Goal: Task Accomplishment & Management: Use online tool/utility

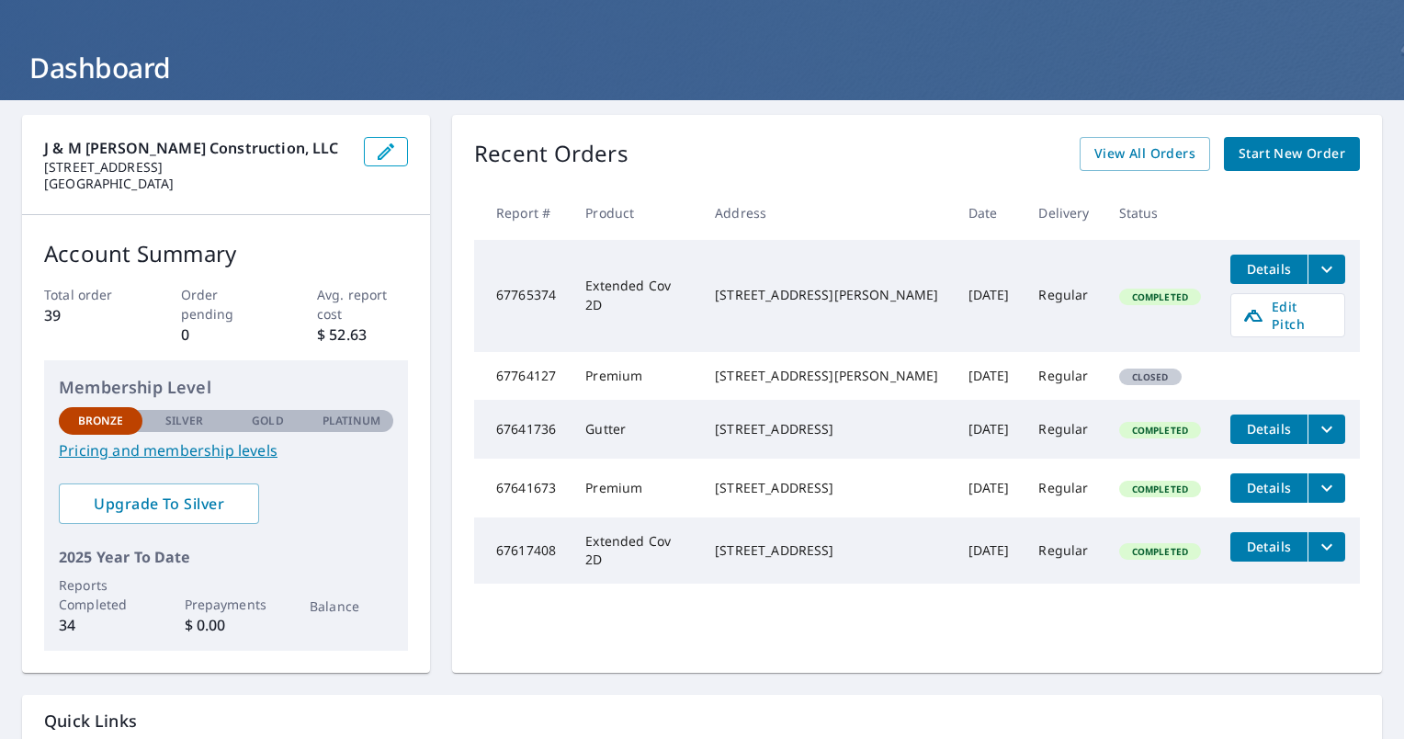
scroll to position [72, 0]
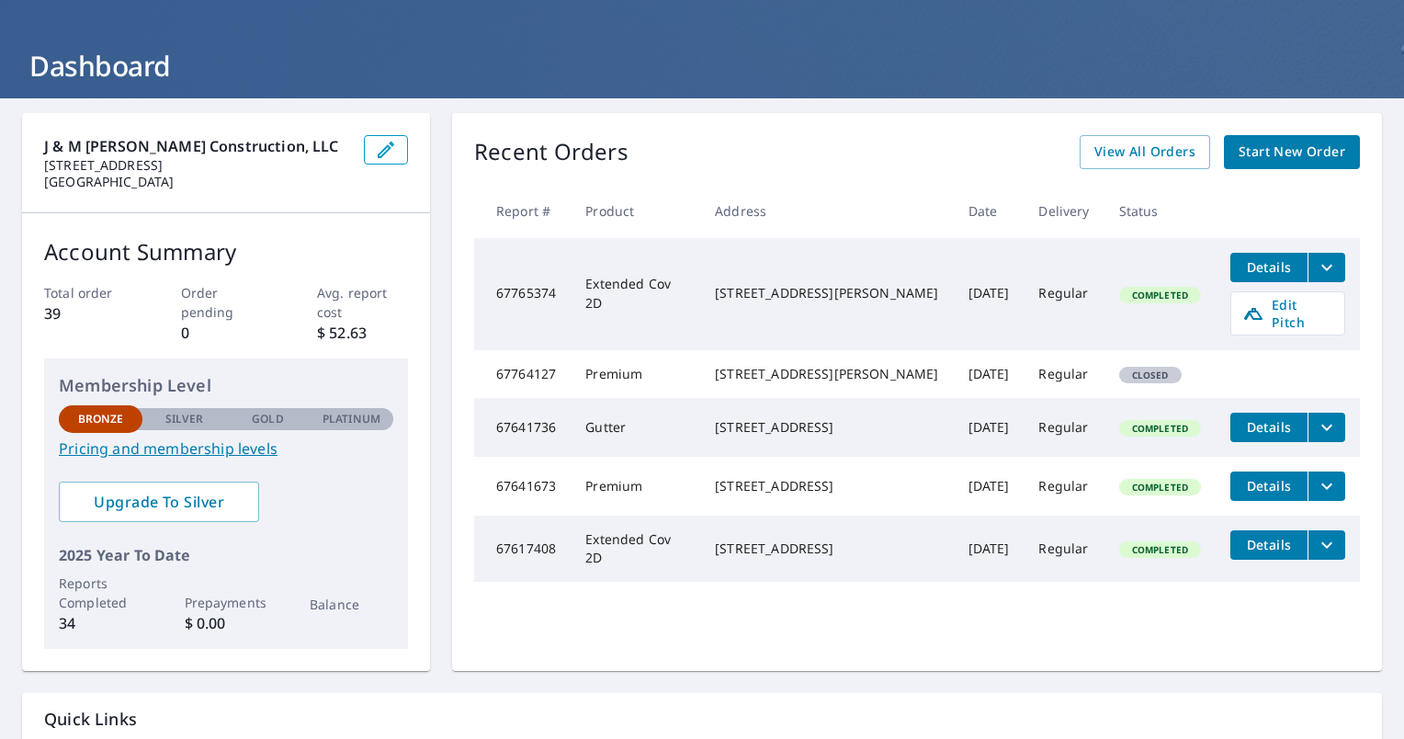
click at [805, 390] on td "1710 Hoover St Lexington, NE 68850" at bounding box center [826, 374] width 253 height 48
click at [986, 373] on td "Oct 07, 2025" at bounding box center [989, 374] width 71 height 48
click at [1121, 368] on span "Closed" at bounding box center [1150, 374] width 59 height 13
click at [1282, 309] on span "Edit Pitch" at bounding box center [1287, 313] width 91 height 35
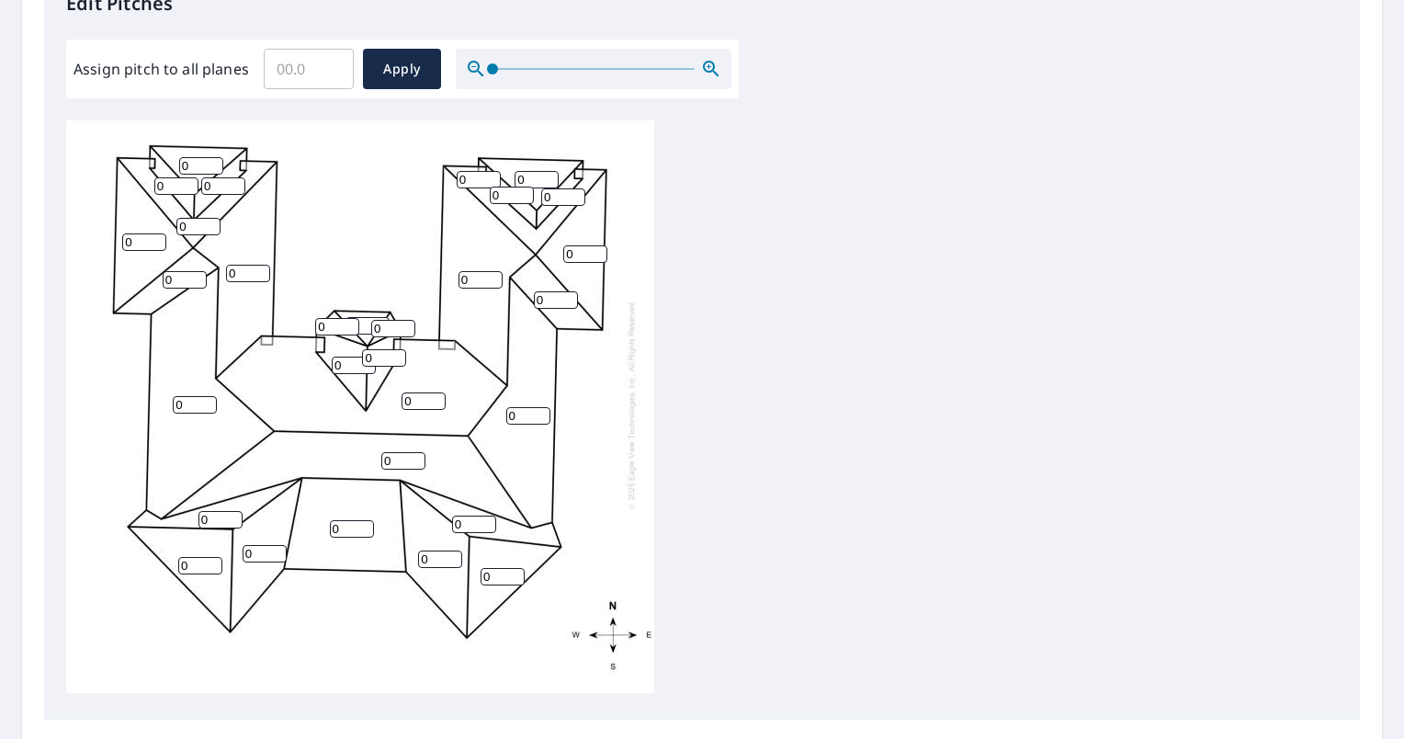
scroll to position [527, 0]
type input "1"
click at [361, 518] on input "1" at bounding box center [352, 526] width 44 height 17
type input "5"
click at [435, 548] on input "0" at bounding box center [440, 556] width 44 height 17
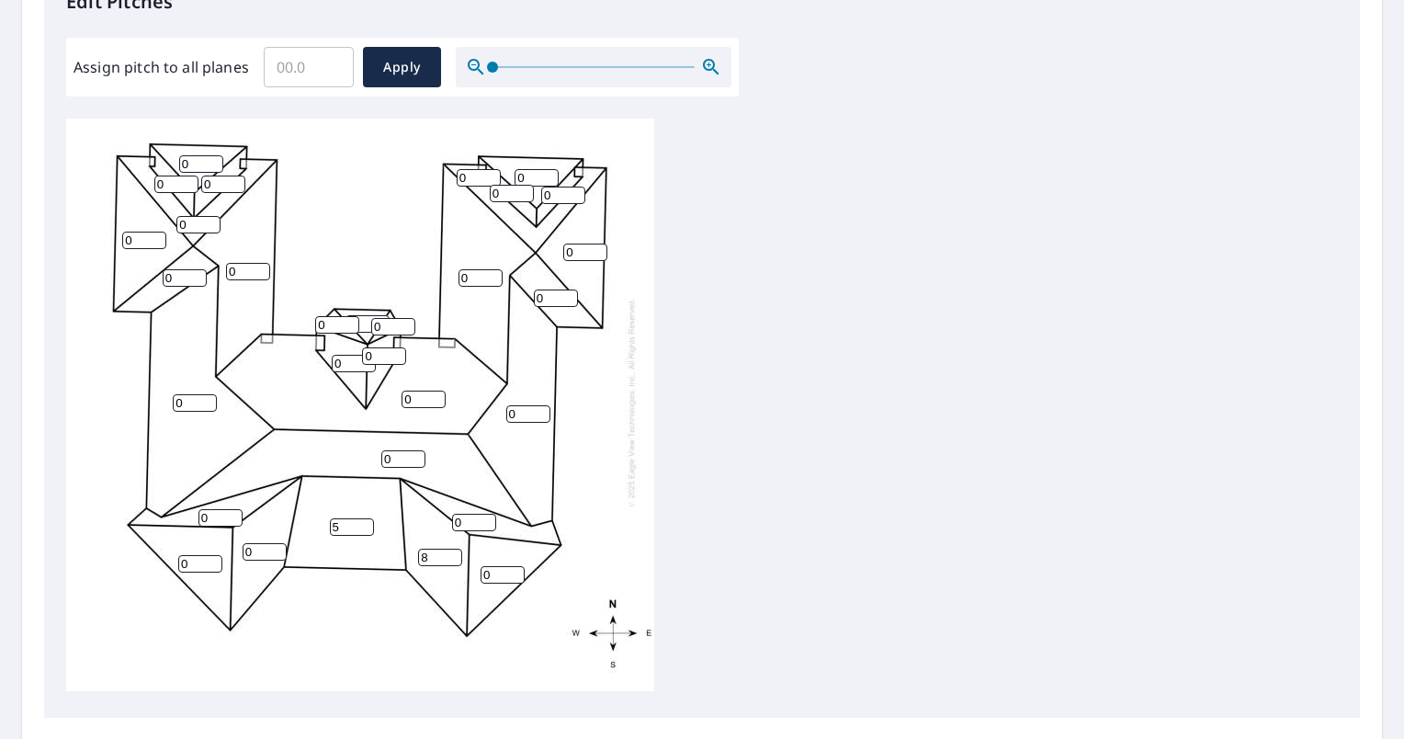
type input "8"
click at [477, 514] on input "0" at bounding box center [474, 522] width 44 height 17
type input "8"
click at [497, 566] on input "0" at bounding box center [503, 574] width 44 height 17
type input "10"
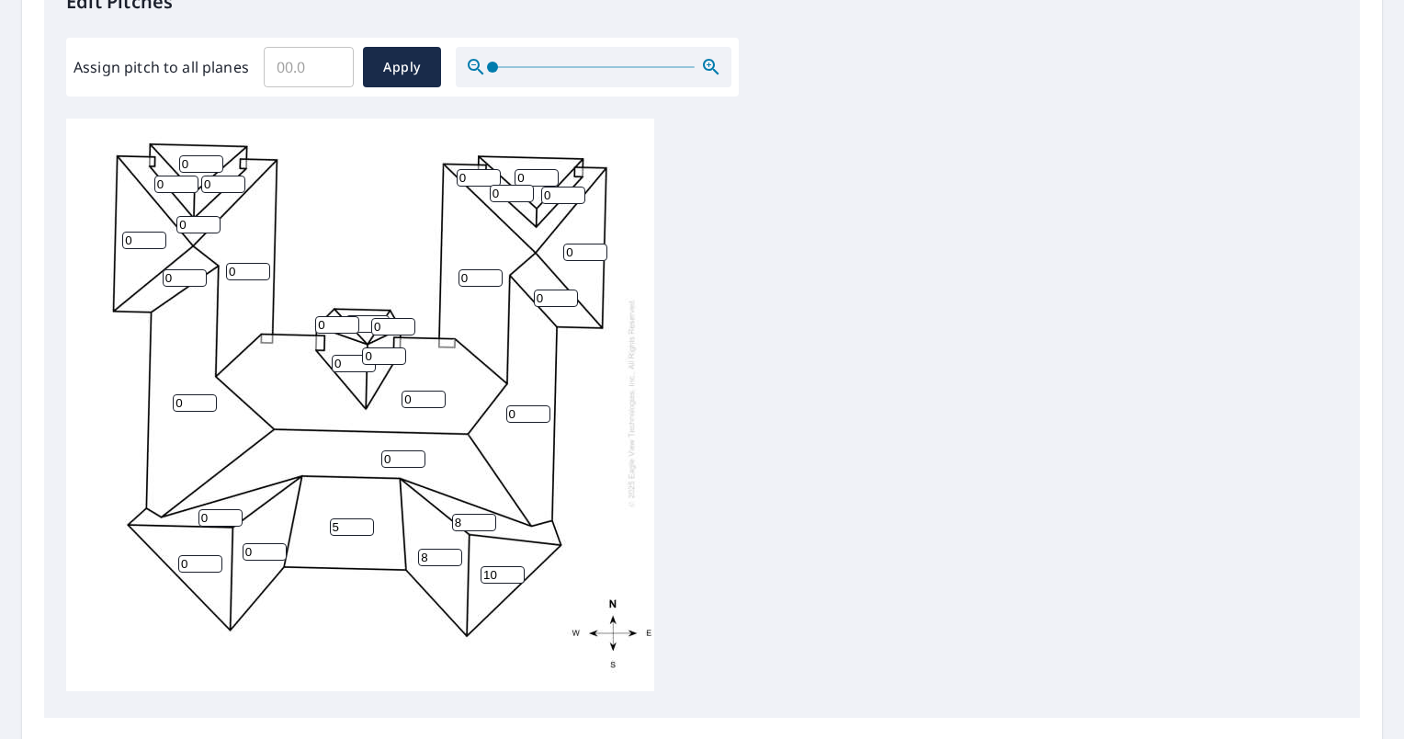
click at [261, 543] on input "0" at bounding box center [265, 551] width 44 height 17
type input "8"
click at [227, 509] on input "0" at bounding box center [220, 517] width 44 height 17
type input "8"
type input "1"
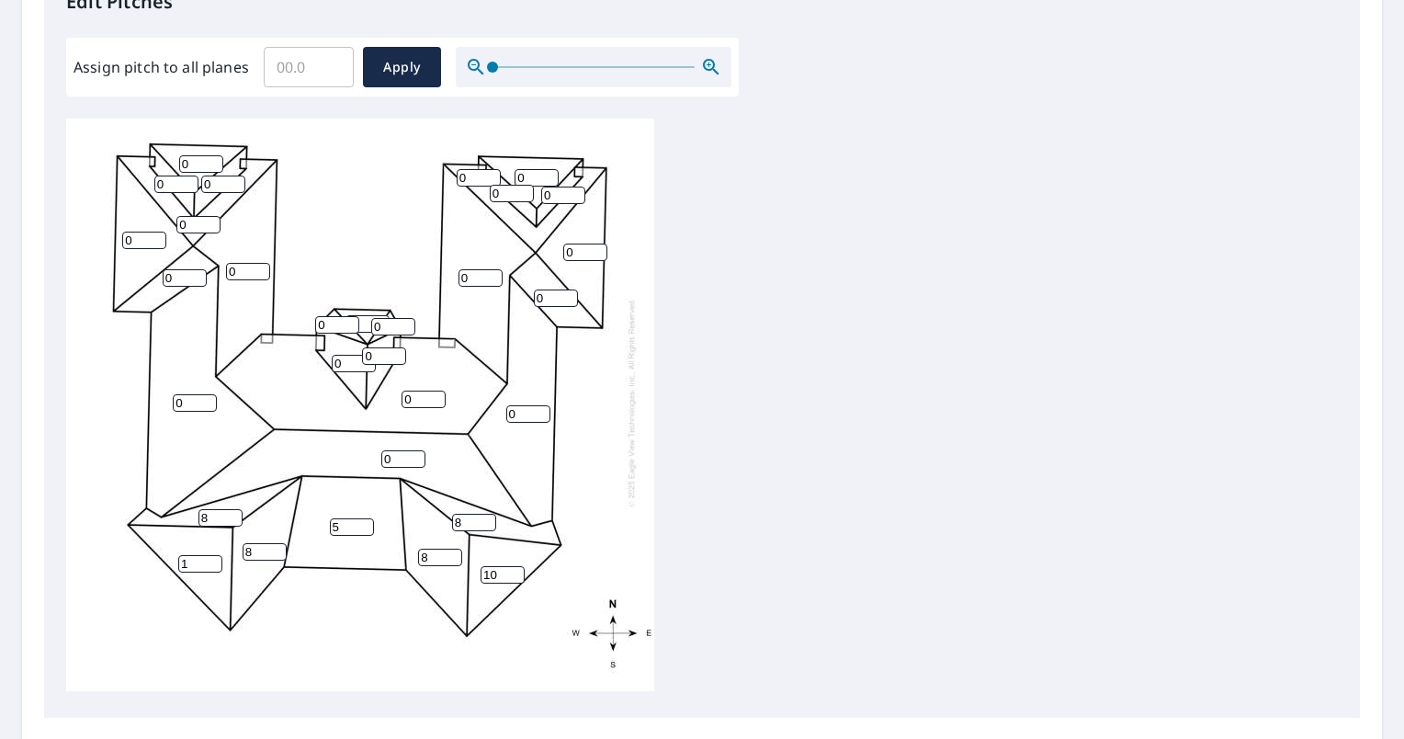
click at [211, 555] on input "1" at bounding box center [200, 563] width 44 height 17
type input "10"
click at [404, 450] on input "0" at bounding box center [403, 458] width 44 height 17
type input "10"
click at [524, 406] on input "0" at bounding box center [528, 413] width 44 height 17
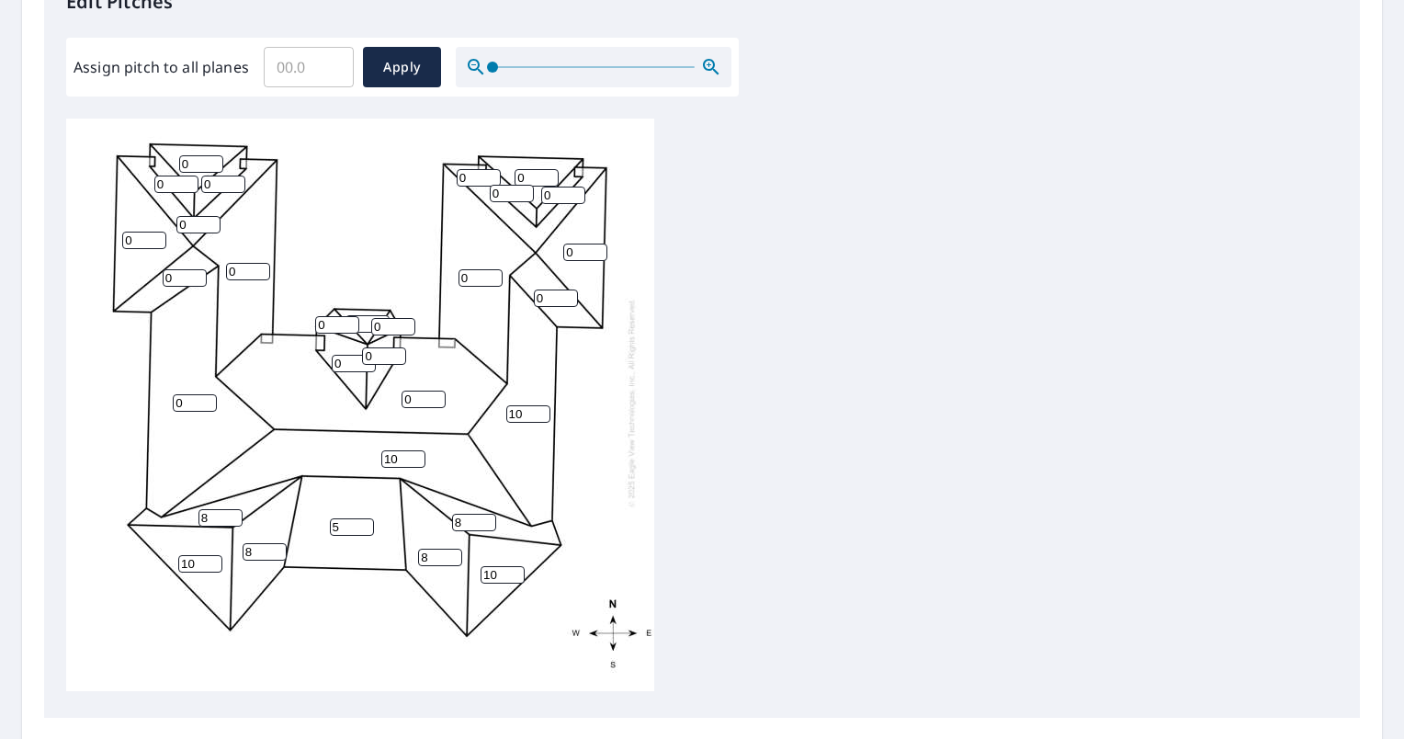
type input "10"
click at [193, 394] on input "0" at bounding box center [195, 402] width 44 height 17
type input "10"
click at [419, 390] on input "0" at bounding box center [423, 398] width 44 height 17
type input "10"
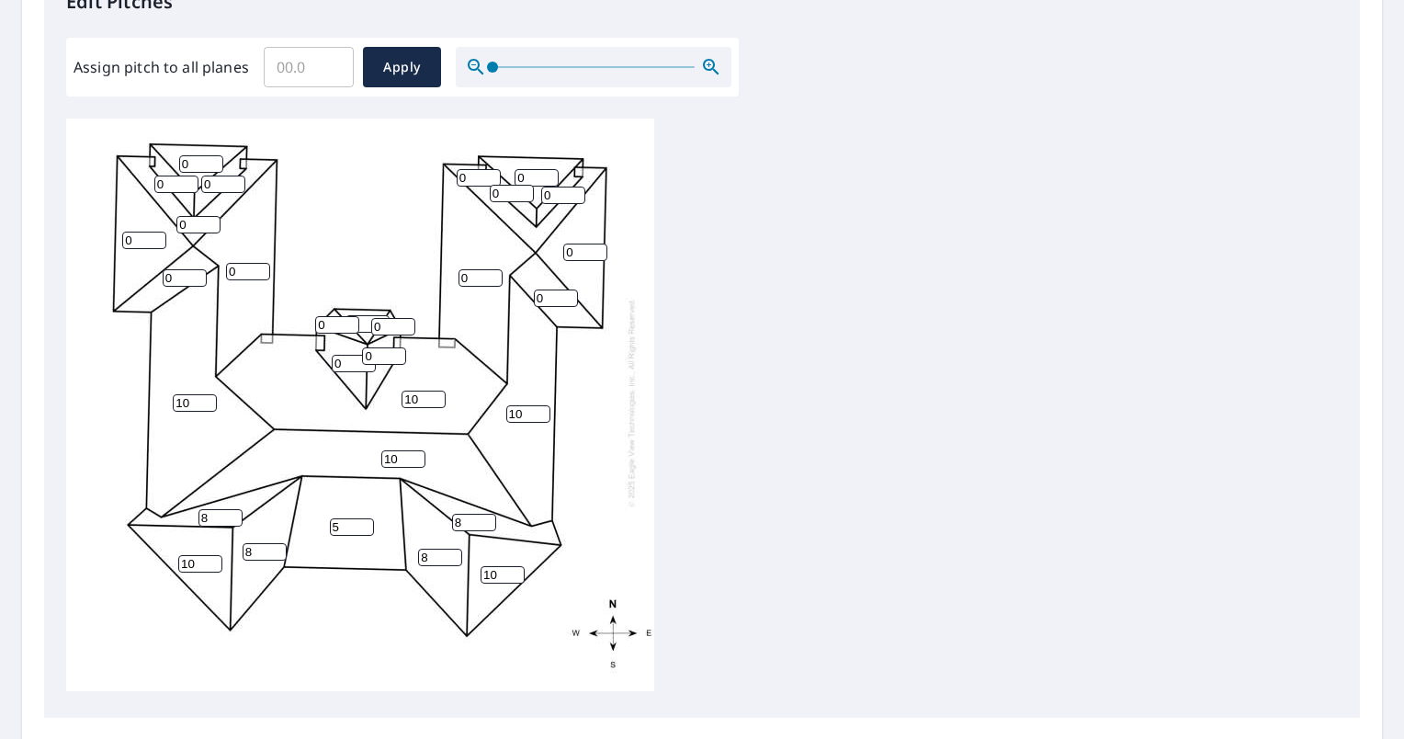
click at [385, 347] on input "0" at bounding box center [384, 355] width 44 height 17
type input "12"
click at [346, 355] on input "0" at bounding box center [354, 363] width 44 height 17
type input "12"
click at [390, 318] on input "0" at bounding box center [393, 326] width 44 height 17
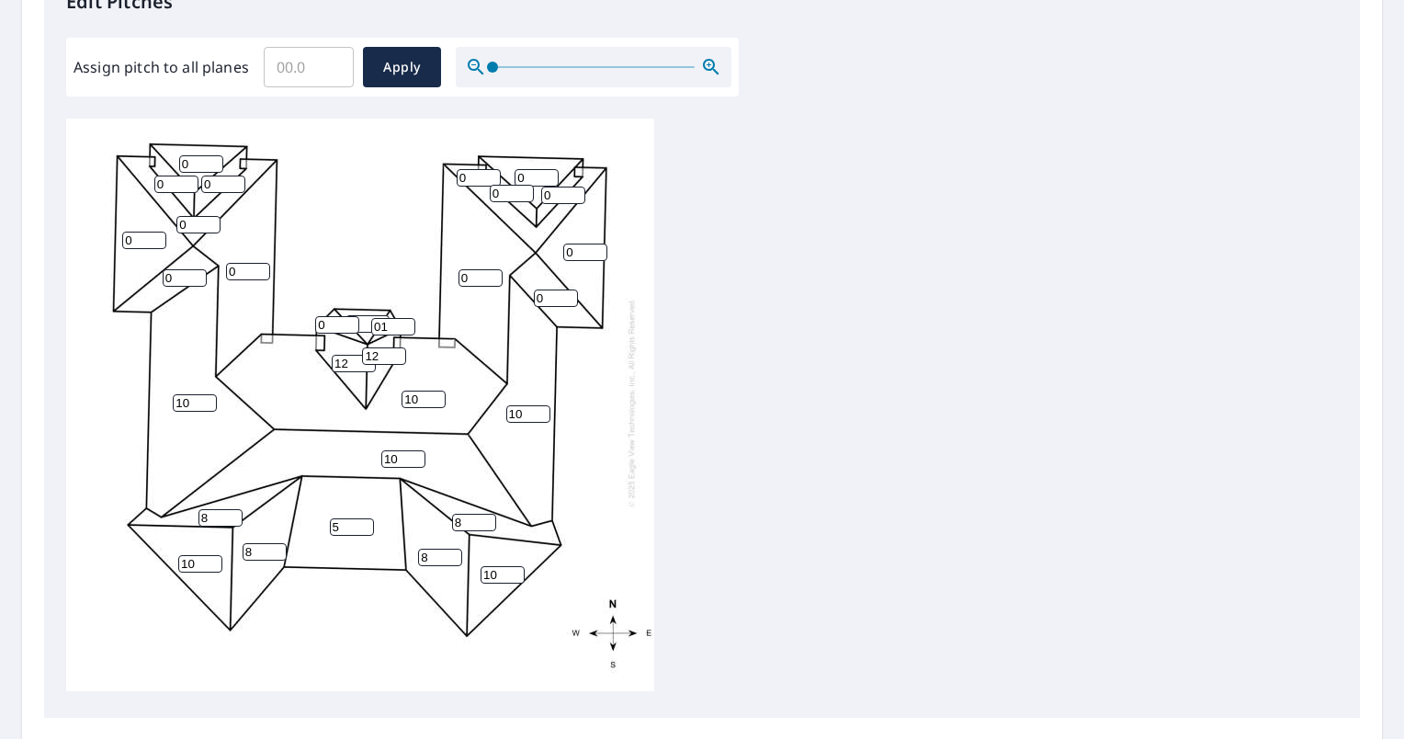
type input "0"
type input "12"
click at [363, 315] on input "0" at bounding box center [367, 323] width 44 height 17
type input "12"
click at [331, 316] on input "0" at bounding box center [337, 324] width 44 height 17
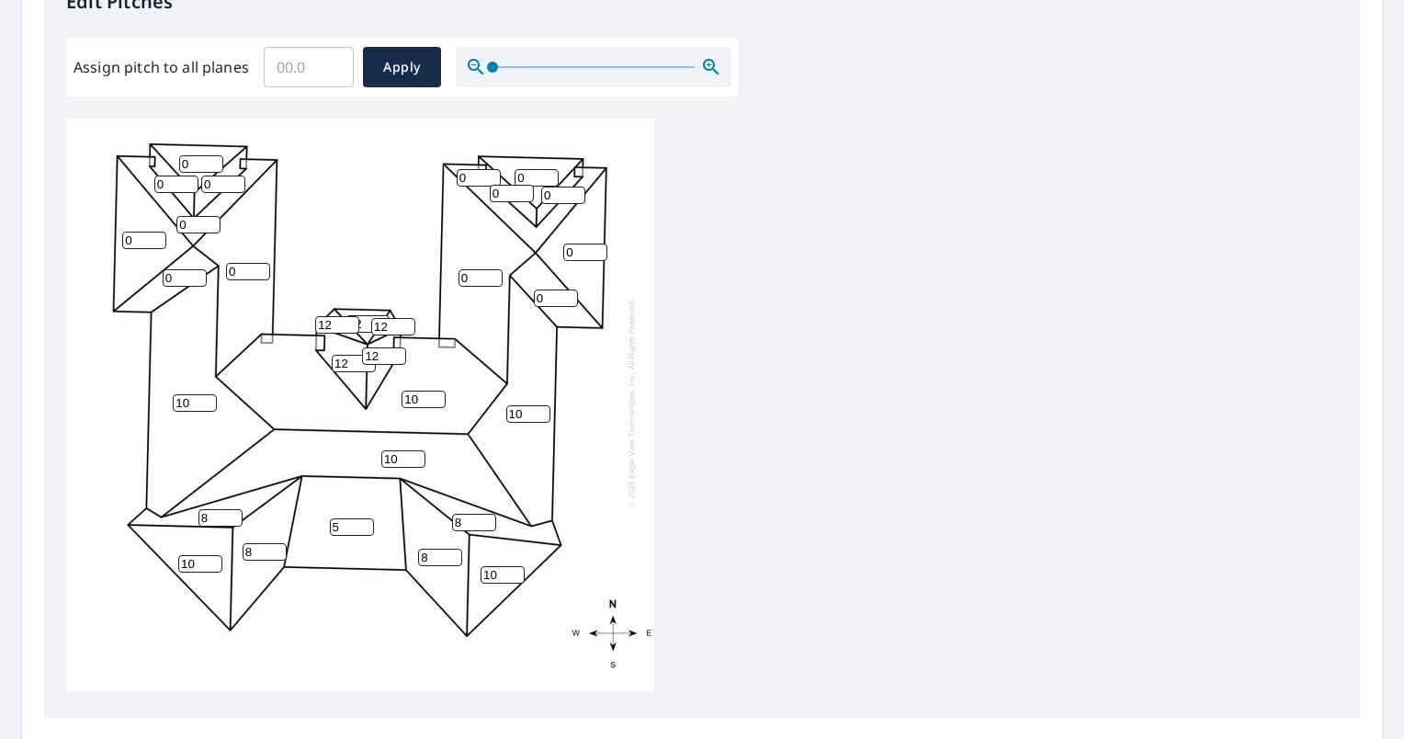
type input "12"
click at [483, 269] on input "0" at bounding box center [480, 277] width 44 height 17
type input "10"
click at [557, 289] on input "0" at bounding box center [556, 297] width 44 height 17
type input "10"
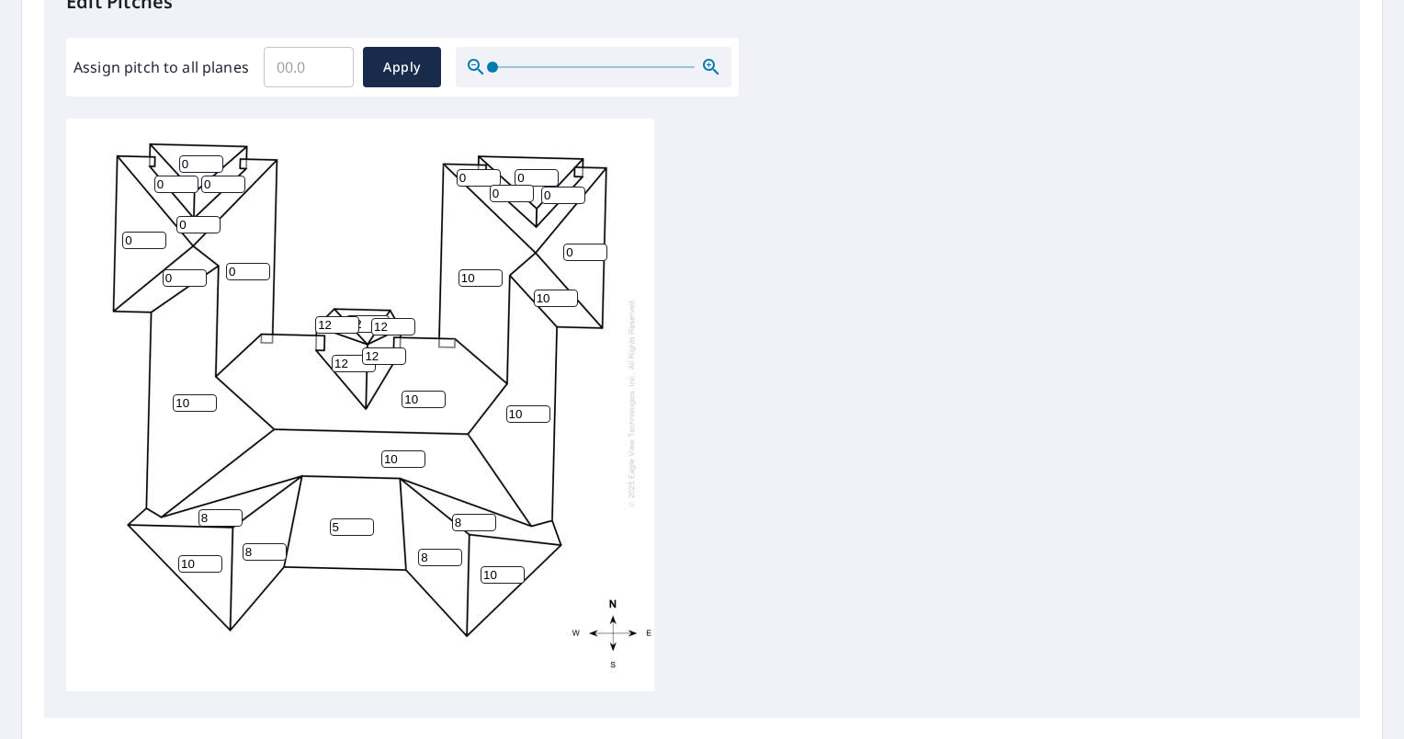
click at [563, 243] on input "0" at bounding box center [585, 251] width 44 height 17
type input "10"
click at [542, 187] on input "0" at bounding box center [563, 195] width 44 height 17
type input "10"
click at [492, 185] on input "0" at bounding box center [512, 193] width 44 height 17
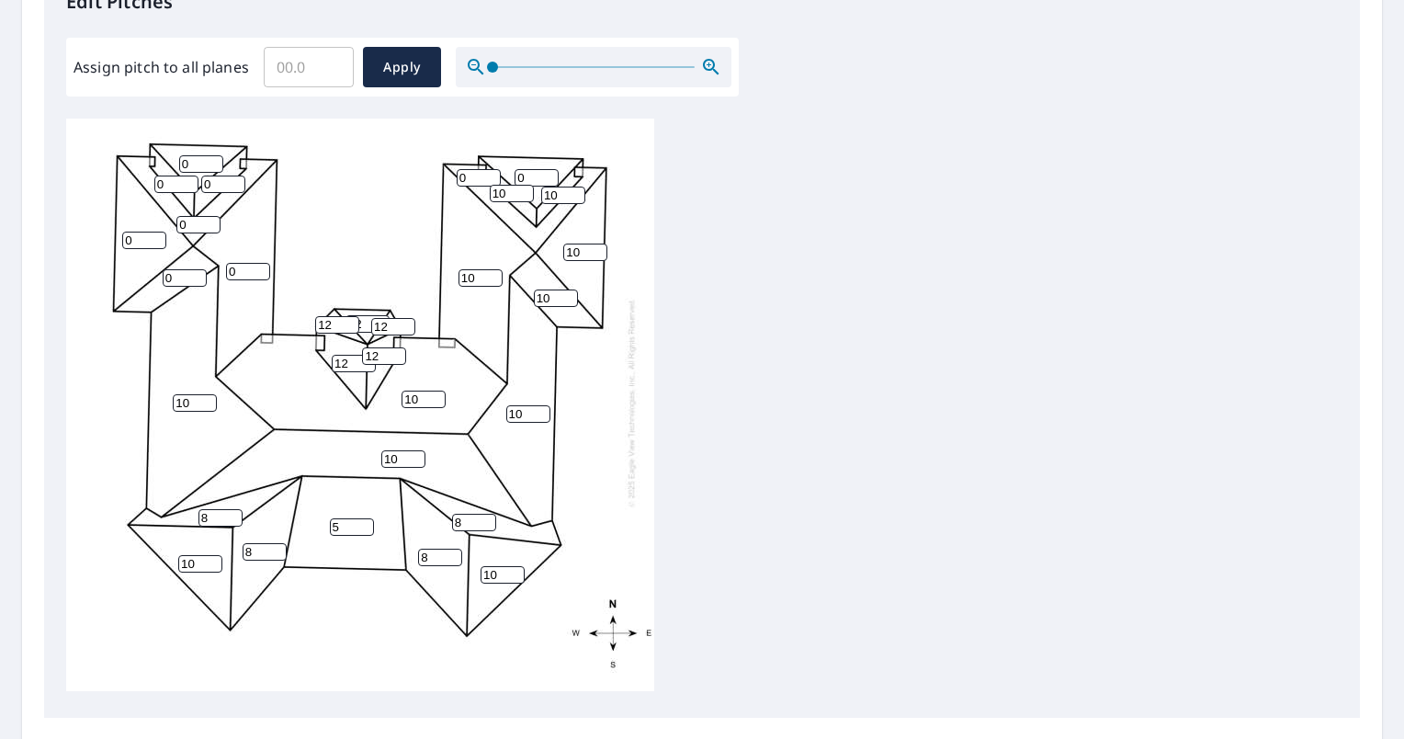
type input "10"
click at [457, 169] on input "0" at bounding box center [479, 177] width 44 height 17
type input "10"
click at [515, 169] on input "0" at bounding box center [537, 177] width 44 height 17
type input "10"
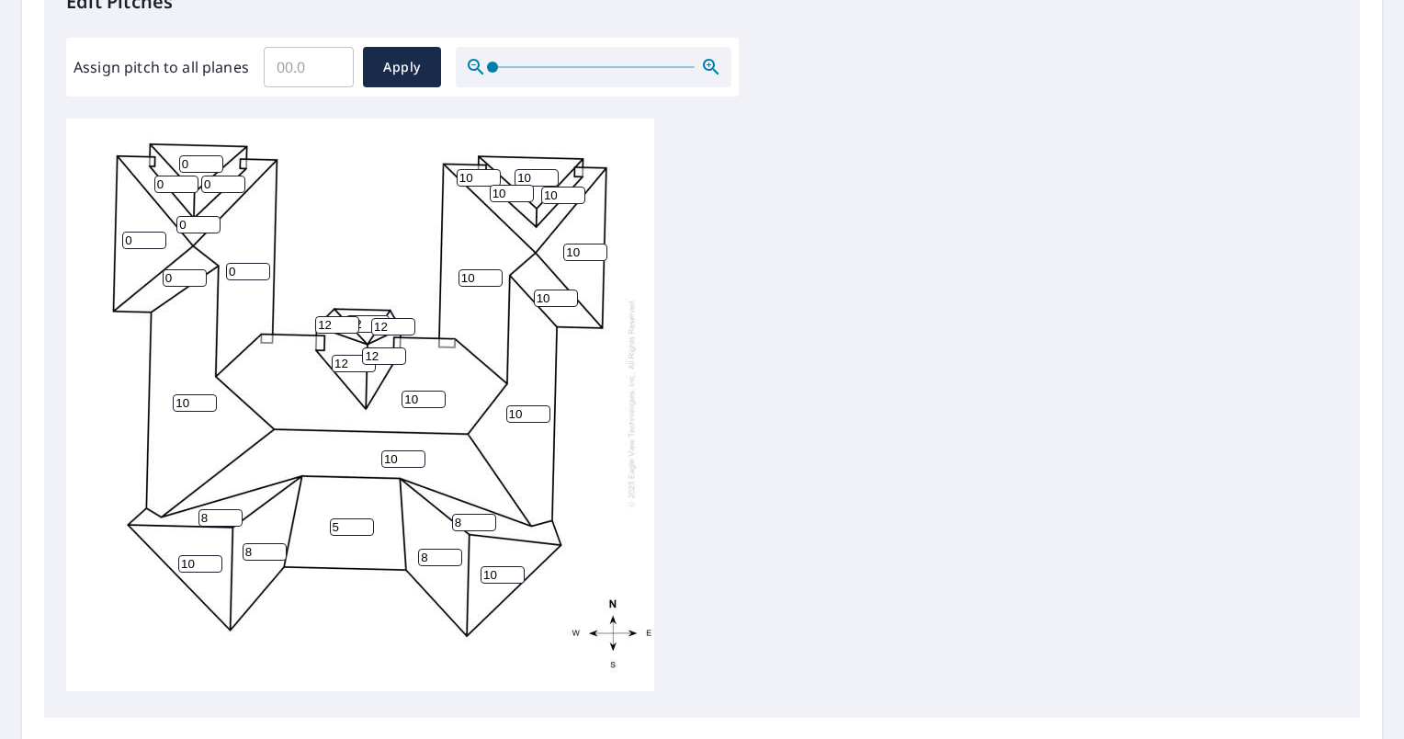
click at [198, 155] on input "0" at bounding box center [201, 163] width 44 height 17
type input "10"
click at [170, 175] on input "0" at bounding box center [176, 183] width 44 height 17
type input "10"
click at [222, 175] on input "0" at bounding box center [223, 183] width 44 height 17
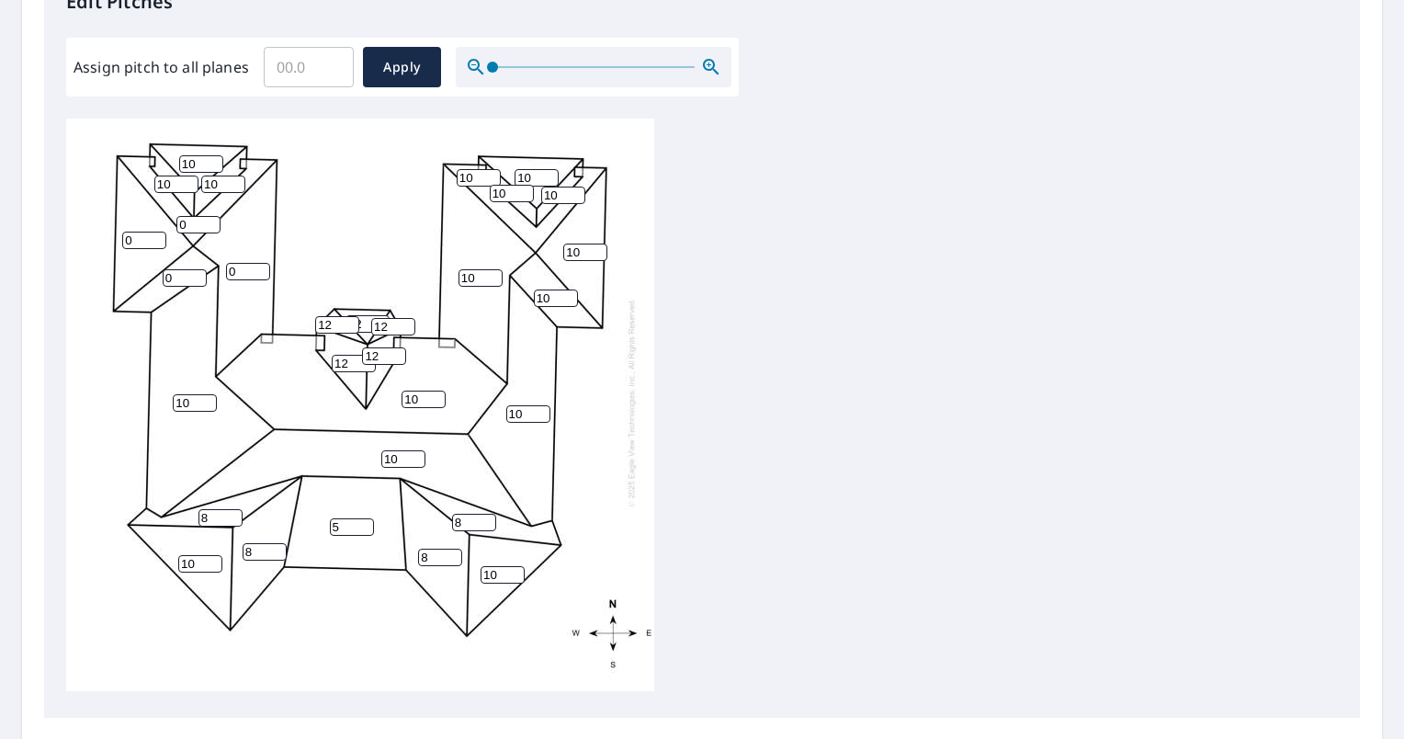
type input "10"
click at [198, 216] on input "0" at bounding box center [198, 224] width 44 height 17
type input "10"
click at [138, 232] on input "0" at bounding box center [144, 240] width 44 height 17
type input "10"
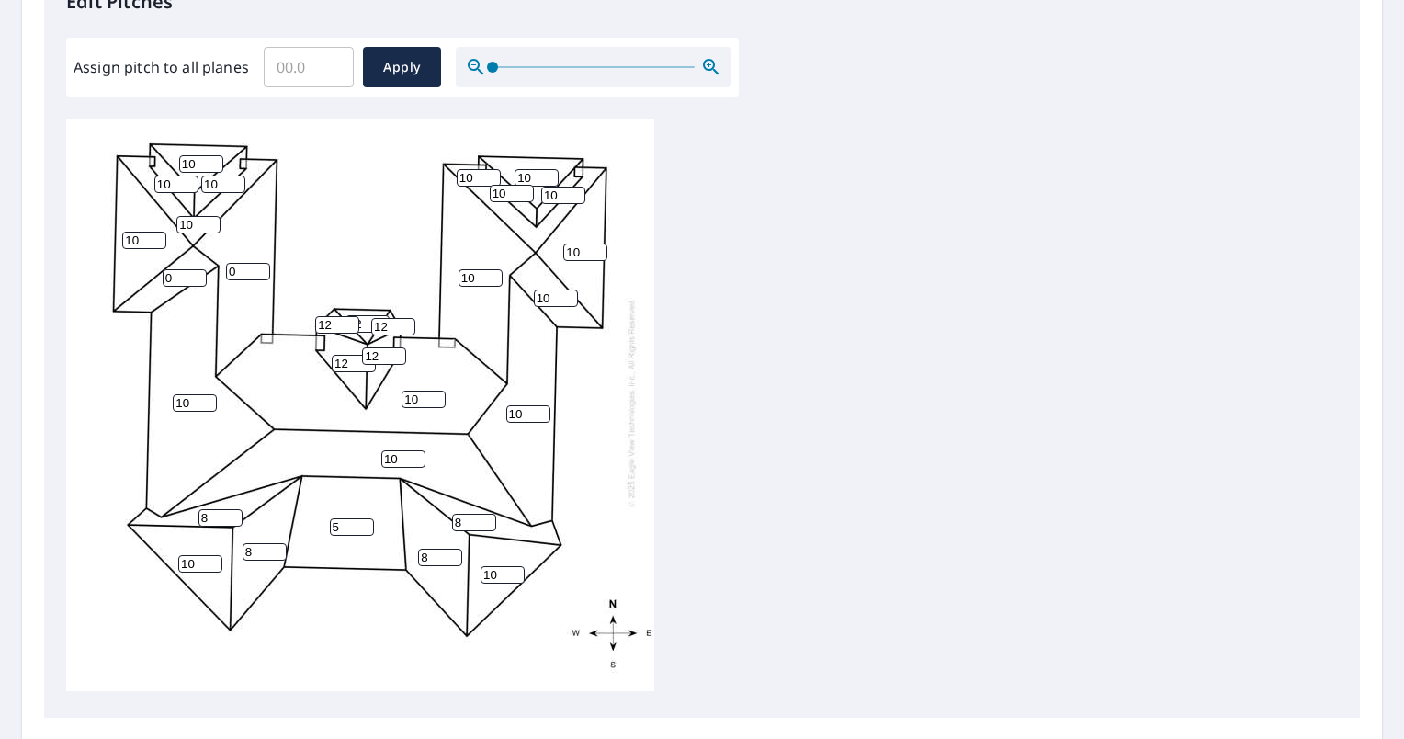
click at [175, 269] on input "0" at bounding box center [185, 277] width 44 height 17
type input "10"
click at [236, 263] on input "0" at bounding box center [248, 271] width 44 height 17
type input "9"
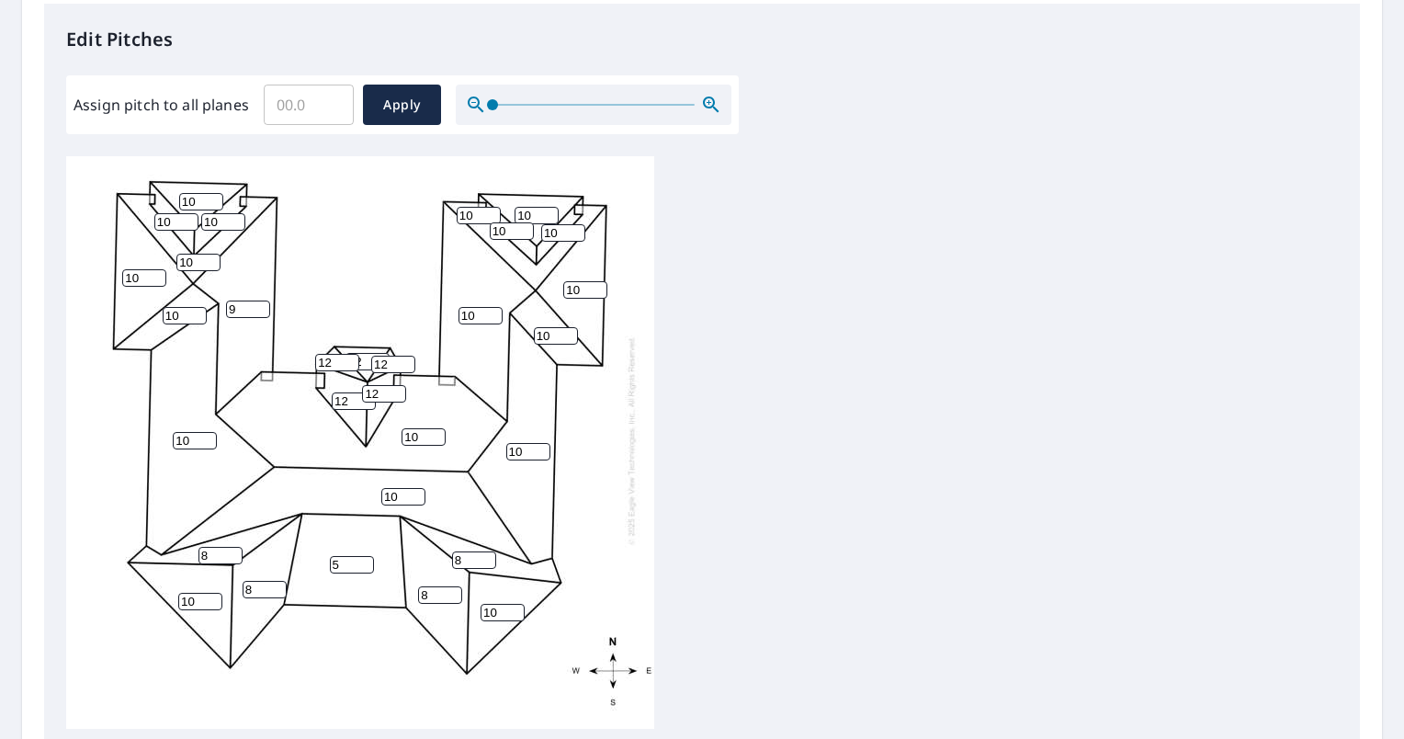
scroll to position [492, 0]
type input "10"
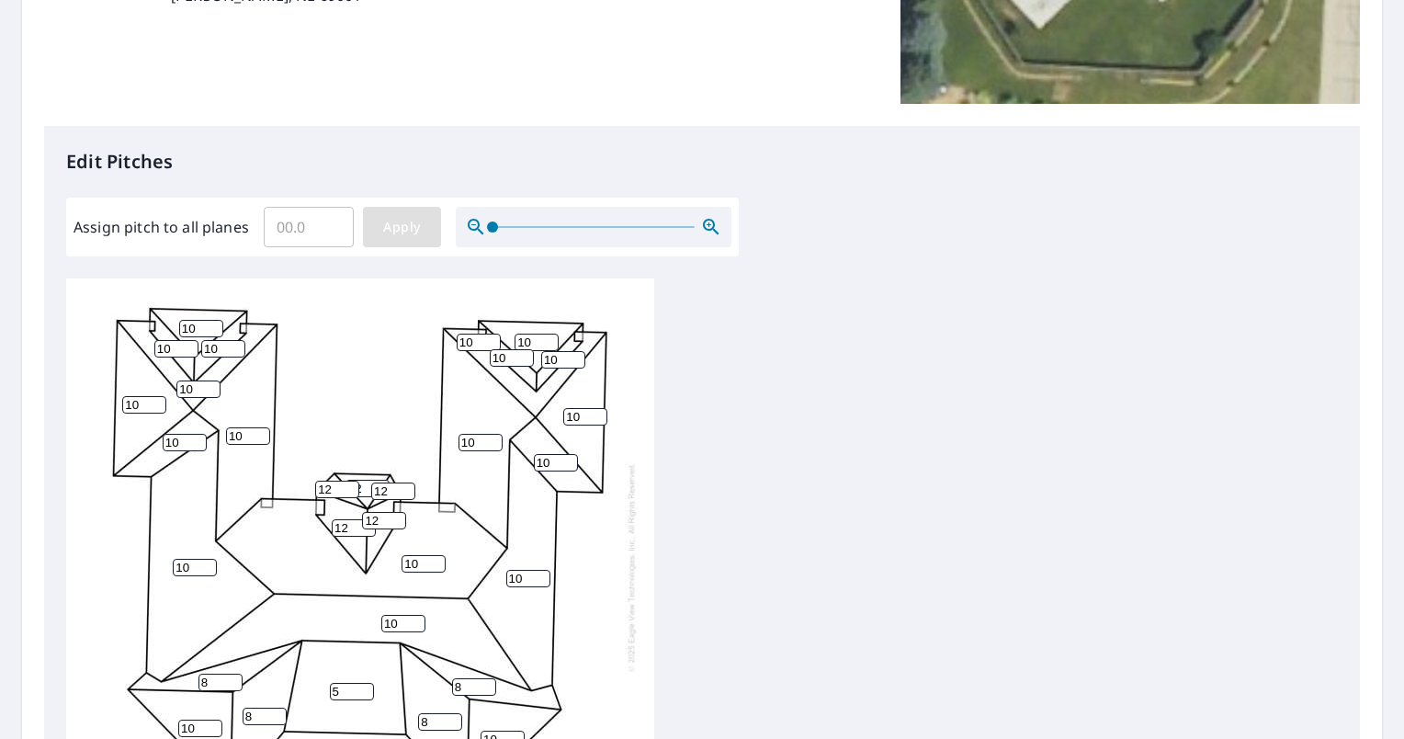
scroll to position [377, 0]
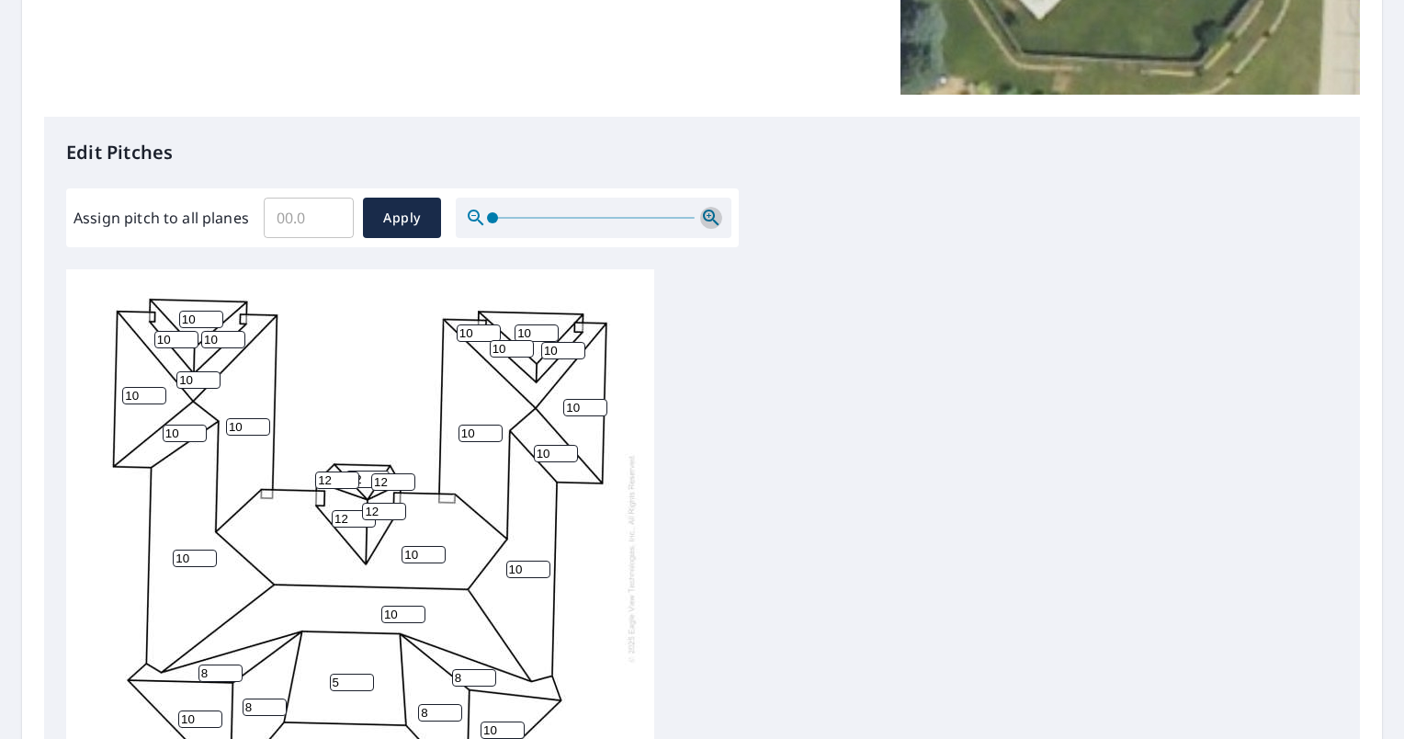
click at [709, 217] on icon "button" at bounding box center [711, 218] width 22 height 22
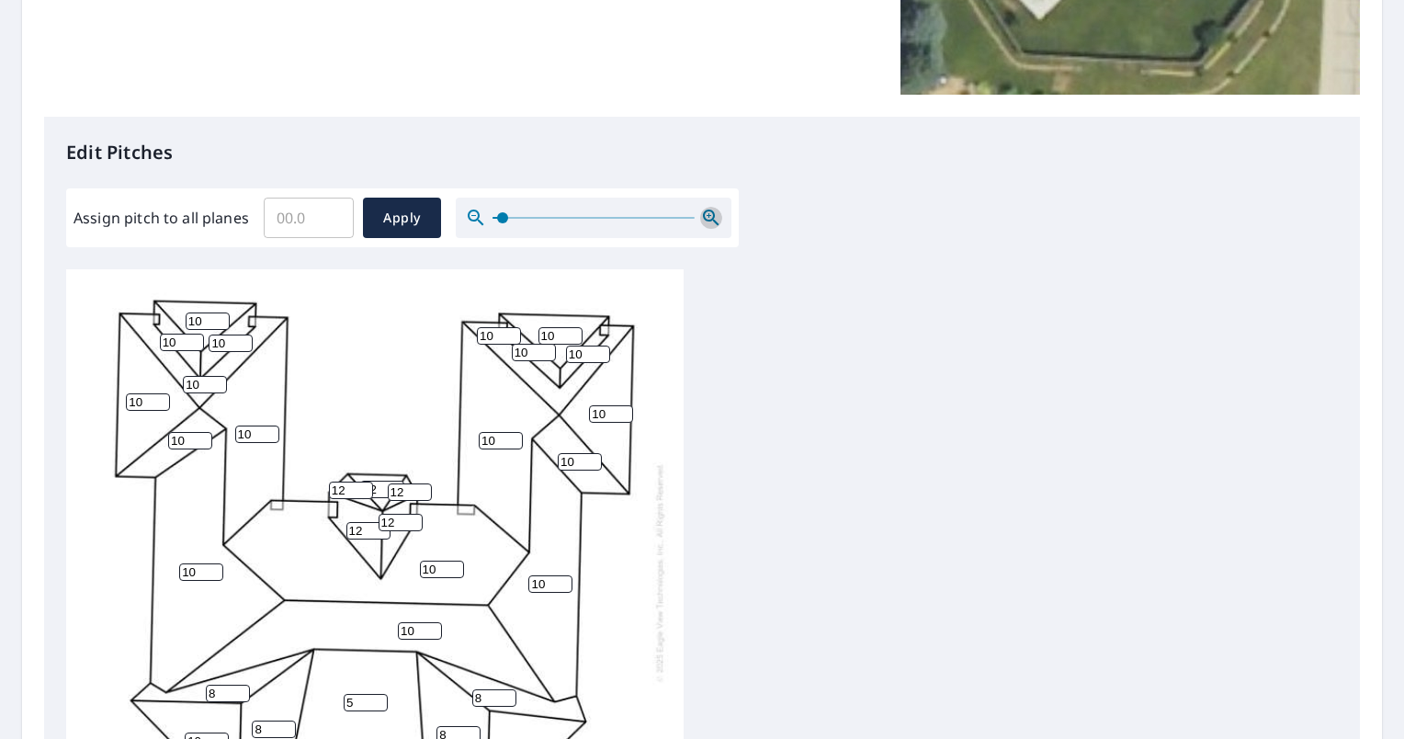
click at [709, 217] on icon "button" at bounding box center [711, 218] width 22 height 22
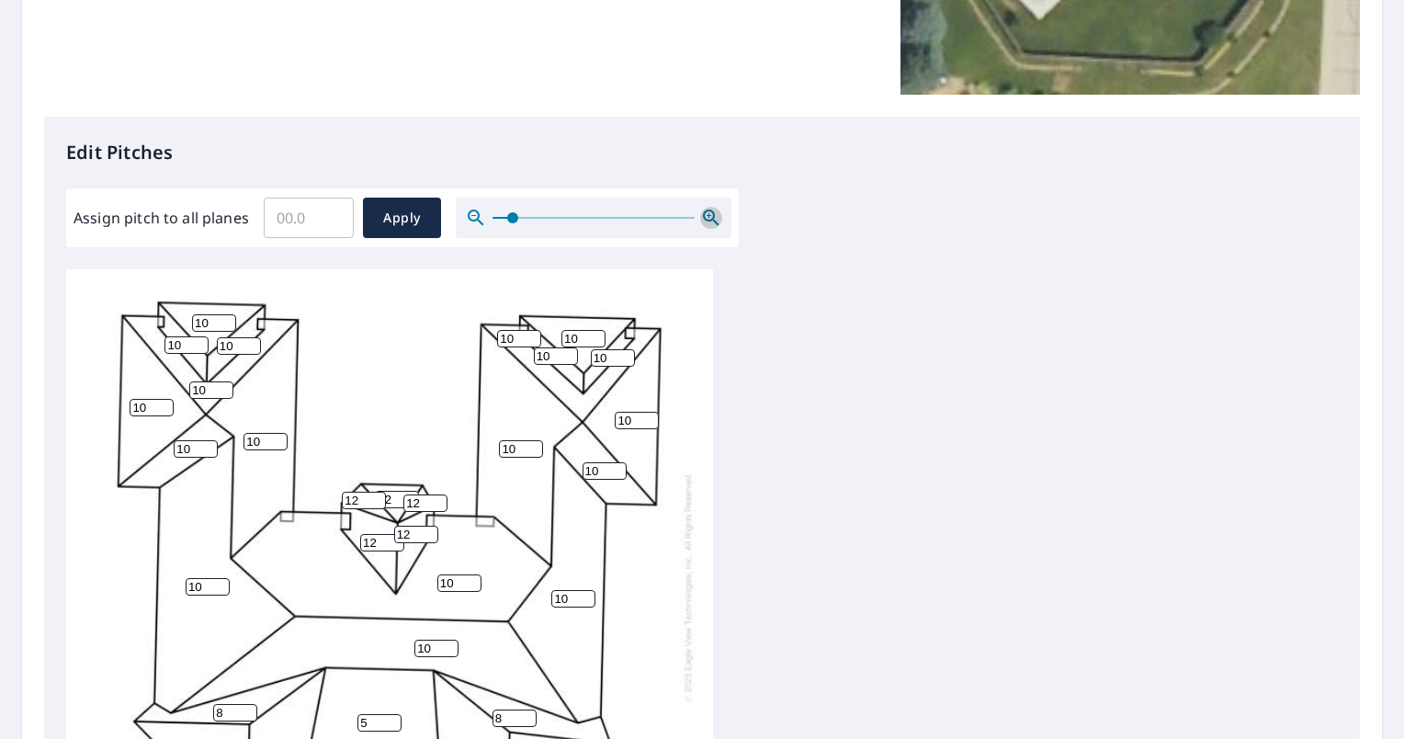
click at [709, 217] on icon "button" at bounding box center [711, 218] width 22 height 22
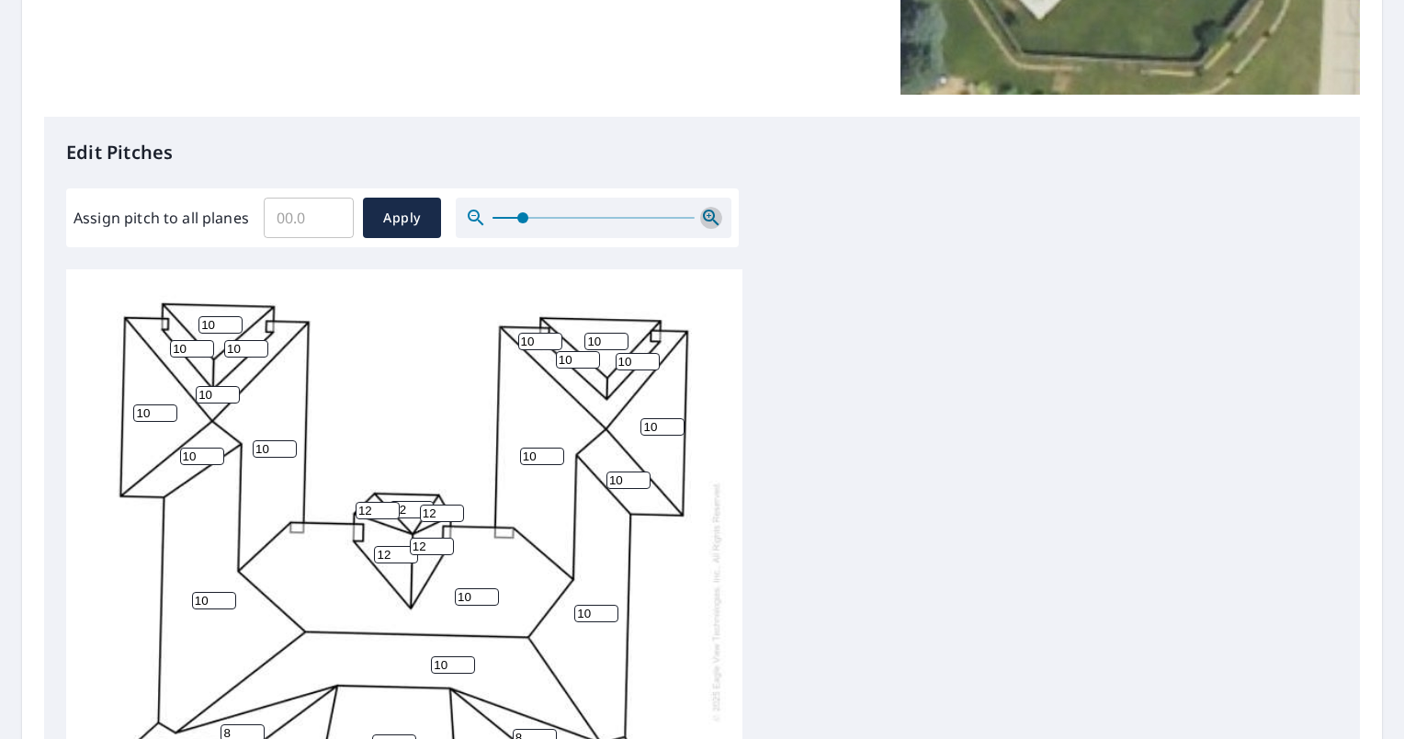
click at [709, 217] on icon "button" at bounding box center [711, 218] width 22 height 22
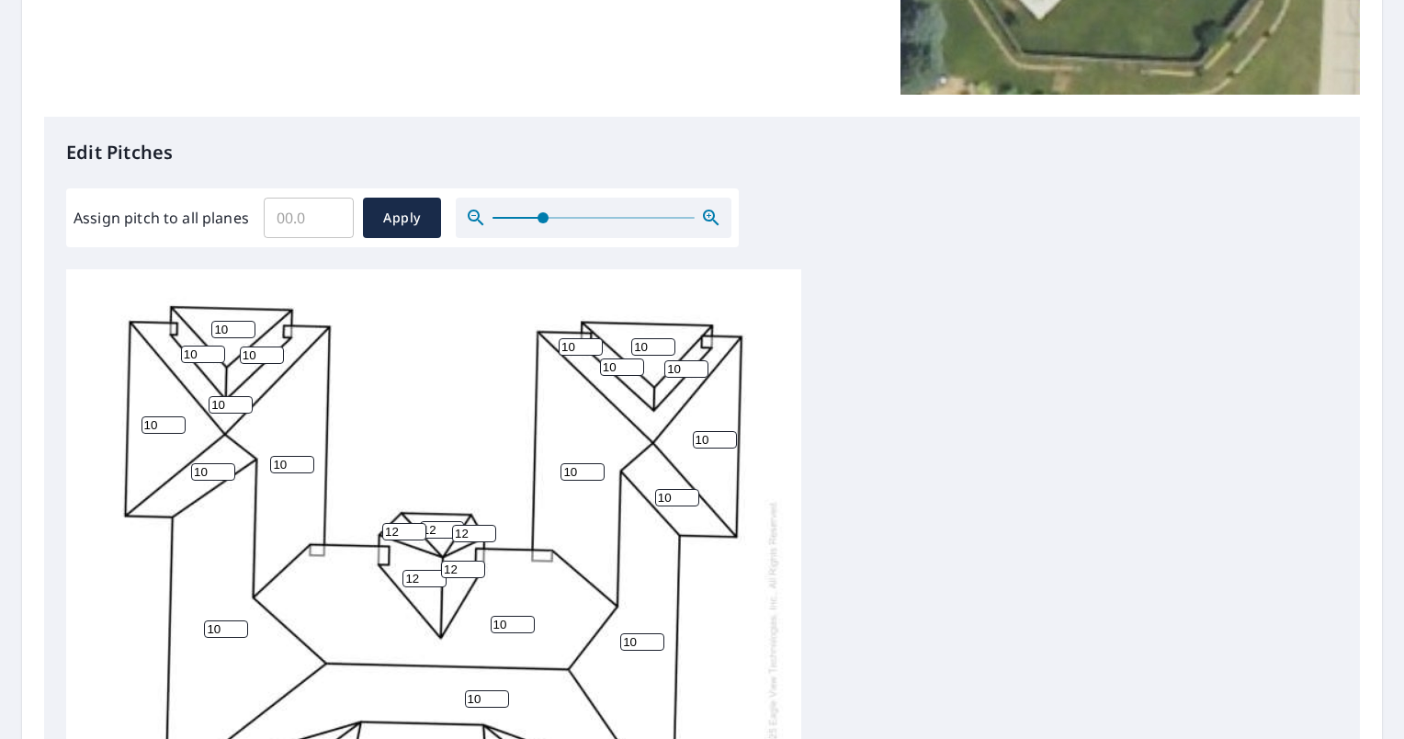
click at [709, 217] on icon "button" at bounding box center [711, 218] width 22 height 22
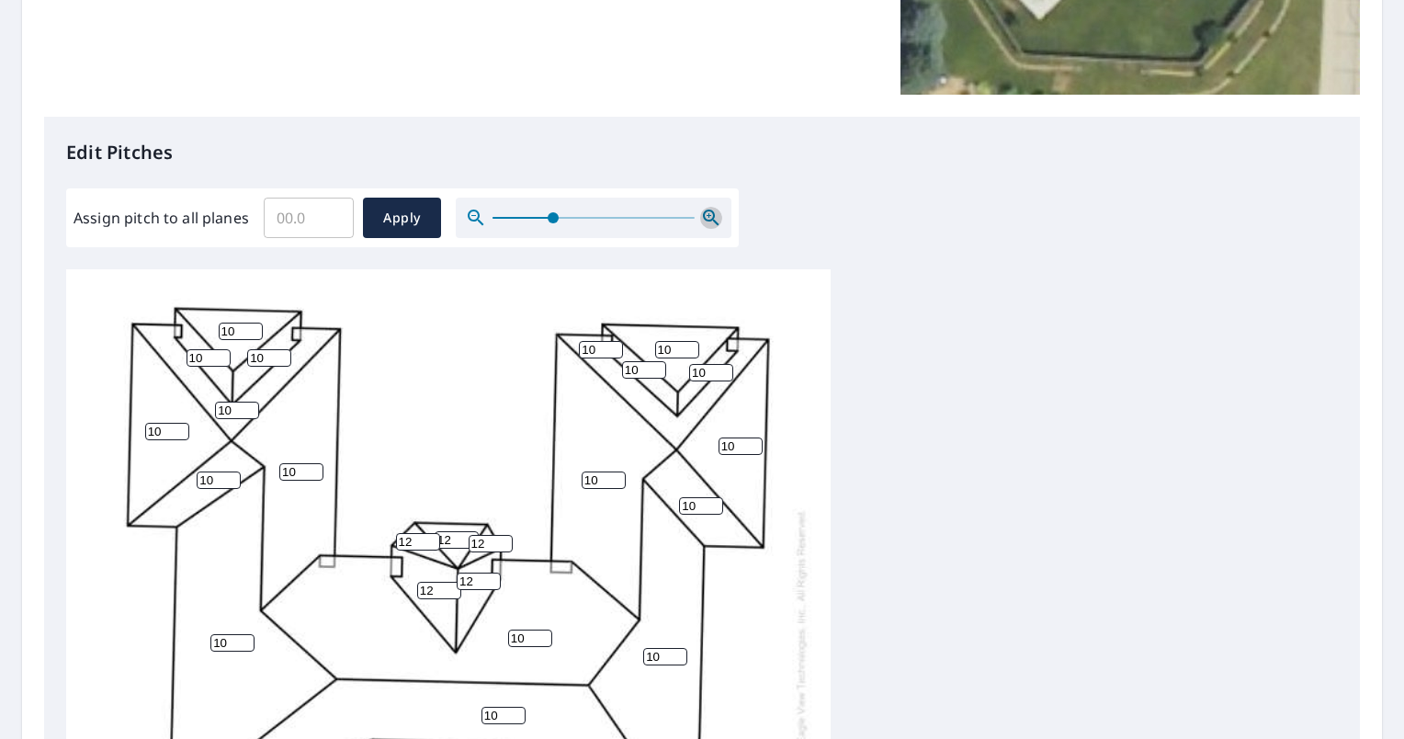
click at [709, 217] on icon "button" at bounding box center [711, 218] width 22 height 22
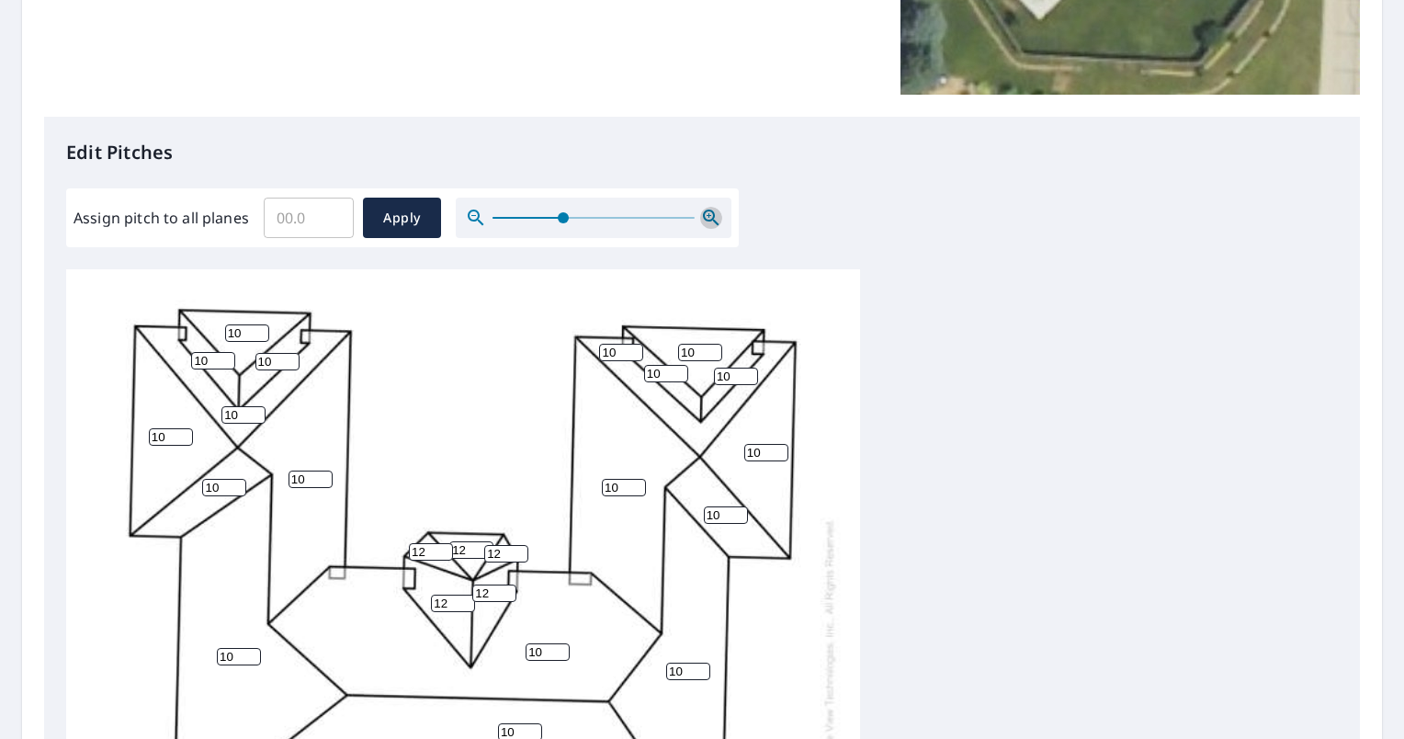
click at [709, 217] on icon "button" at bounding box center [711, 218] width 22 height 22
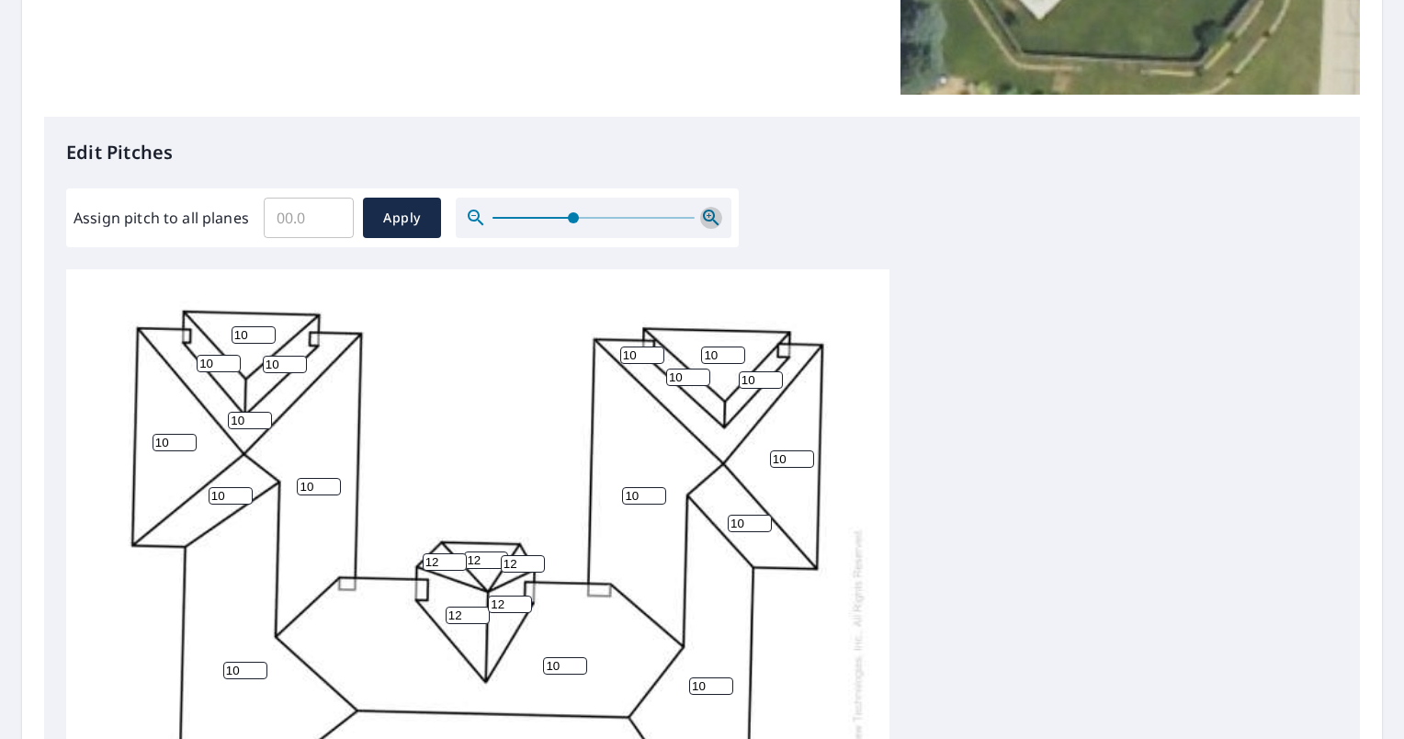
click at [709, 217] on icon "button" at bounding box center [711, 218] width 22 height 22
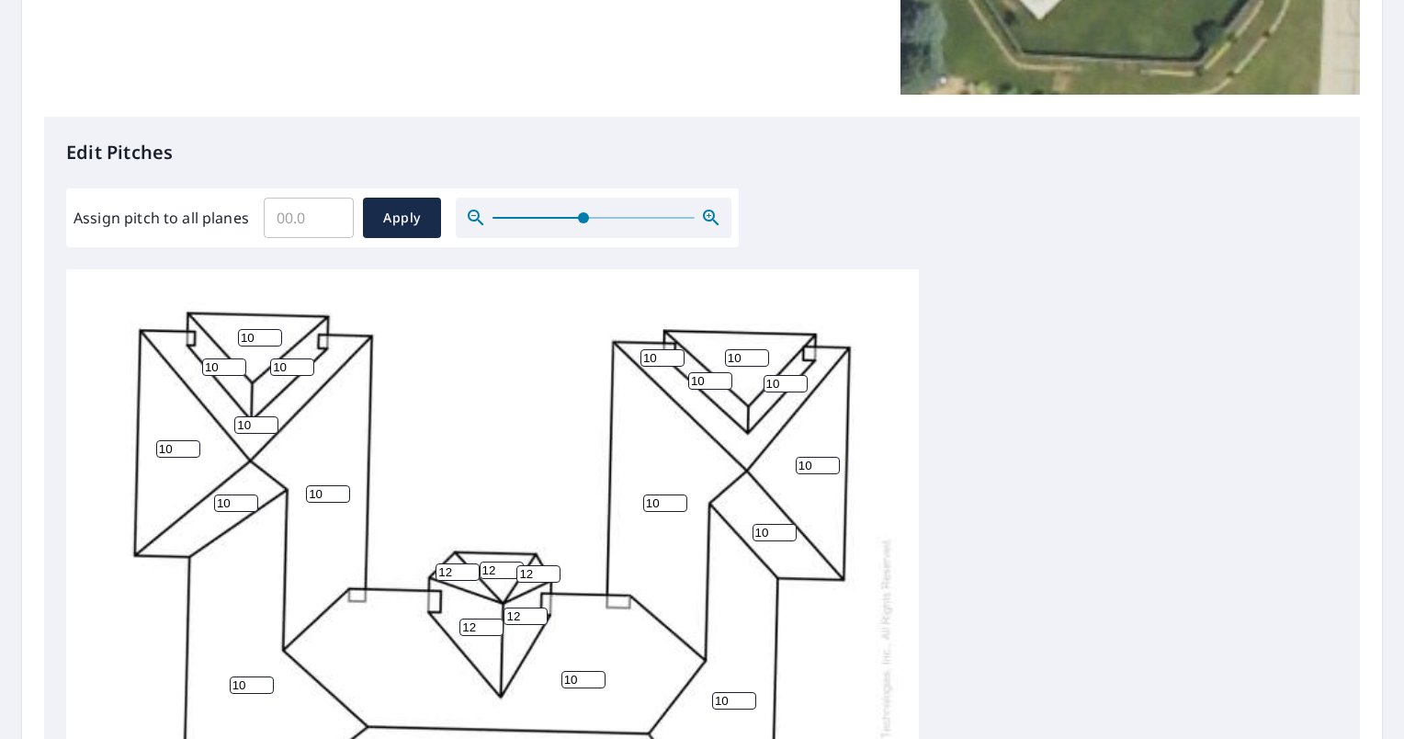
drag, startPoint x: 497, startPoint y: 368, endPoint x: 421, endPoint y: 298, distance: 104.0
click at [421, 298] on div "10 10 10 10 10 5 10 8 10 10 10 8 10 10 10 8 10 8 10 10 10 12 12 10 10 10 12 10 …" at bounding box center [492, 687] width 853 height 837
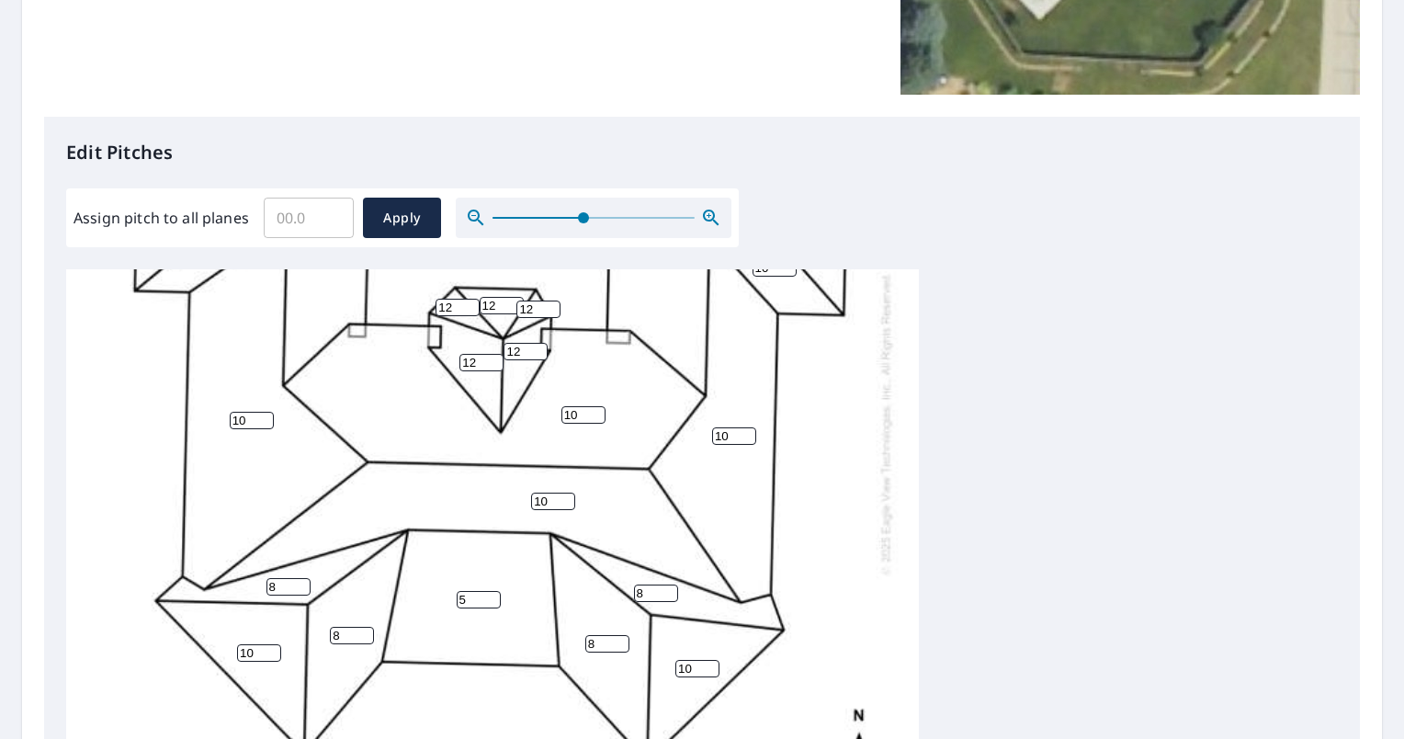
scroll to position [277, 0]
click at [711, 221] on icon "button" at bounding box center [711, 218] width 22 height 22
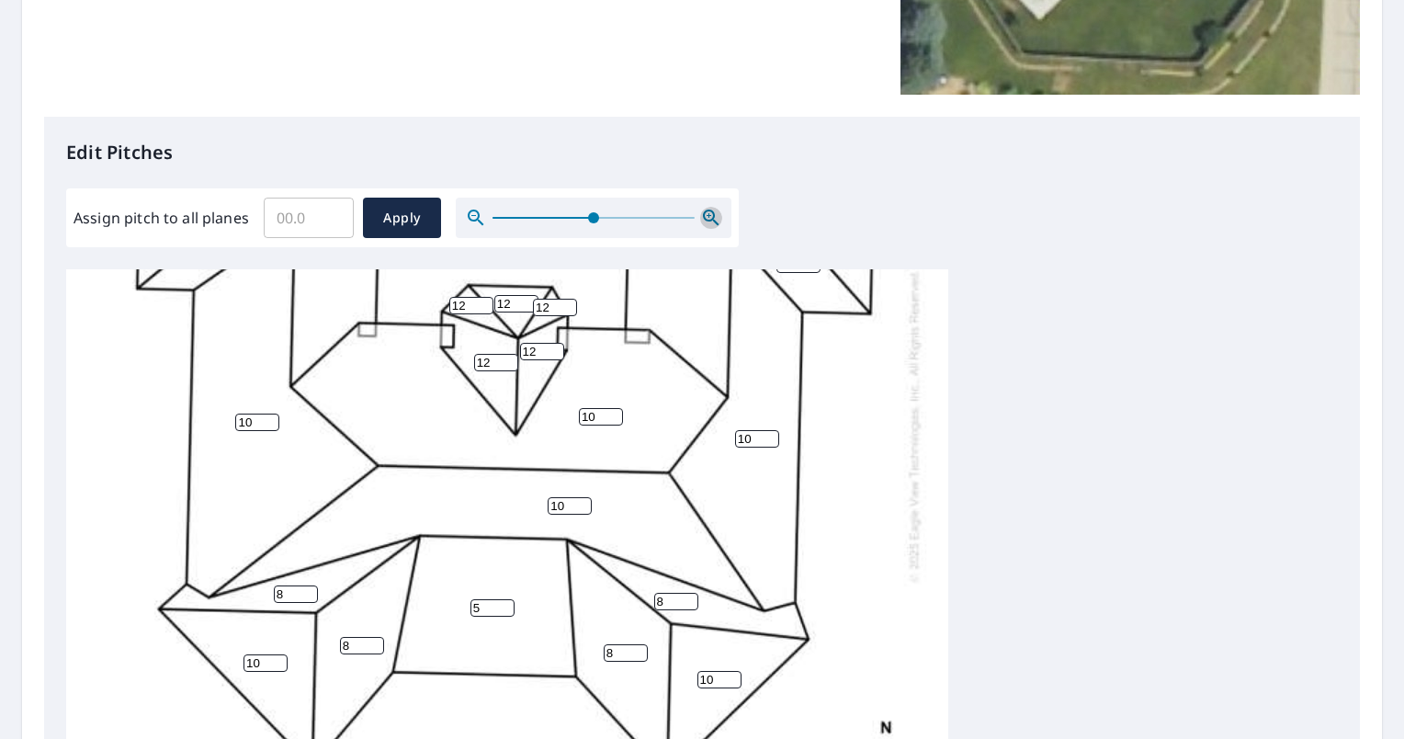
click at [711, 221] on icon "button" at bounding box center [711, 218] width 22 height 22
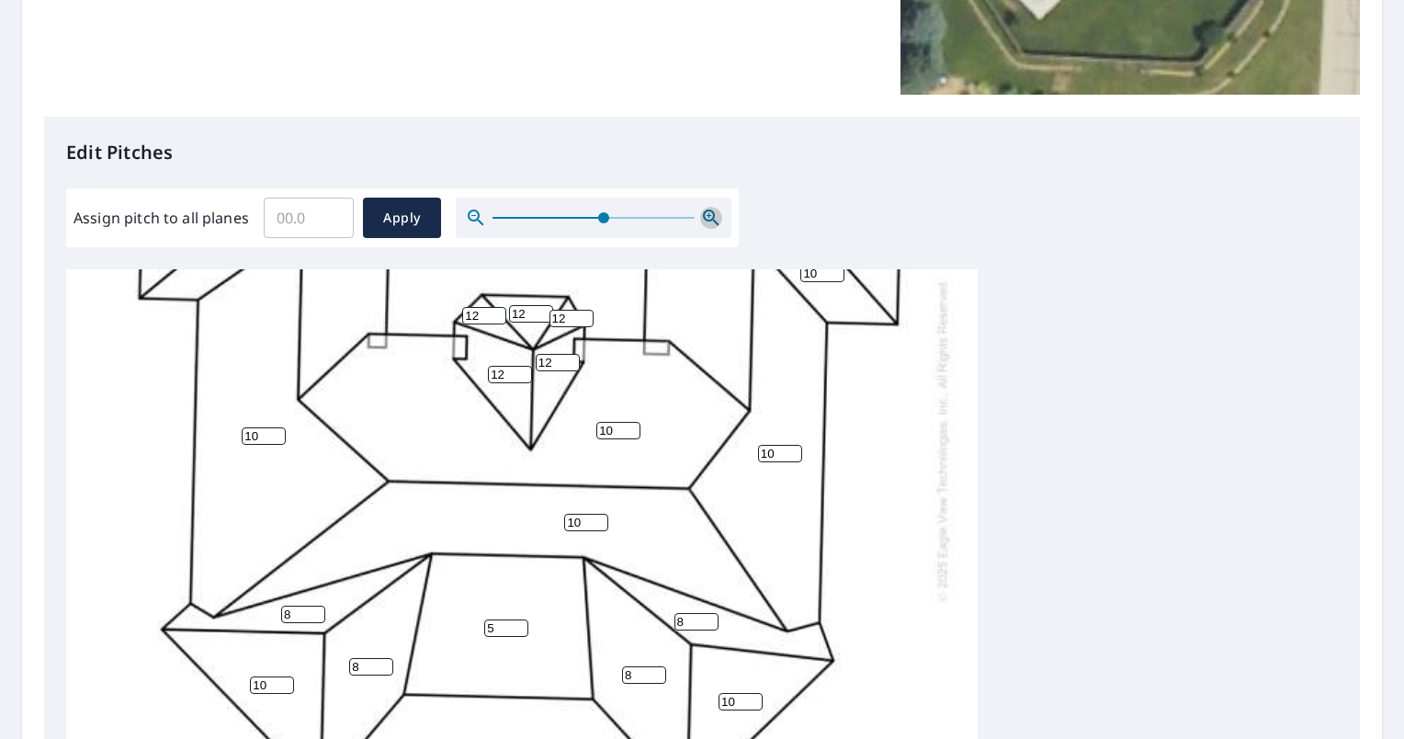
click at [711, 221] on icon "button" at bounding box center [711, 218] width 22 height 22
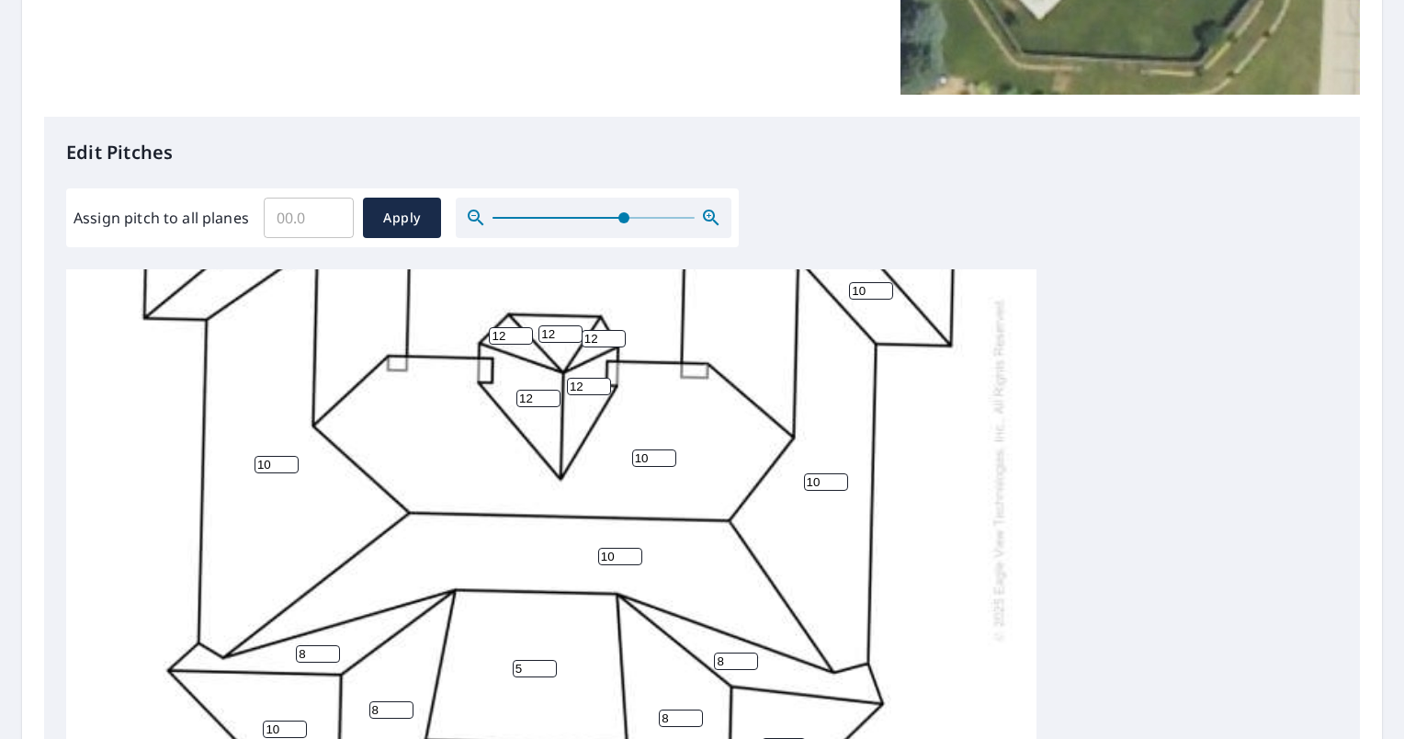
click at [711, 221] on icon "button" at bounding box center [711, 218] width 22 height 22
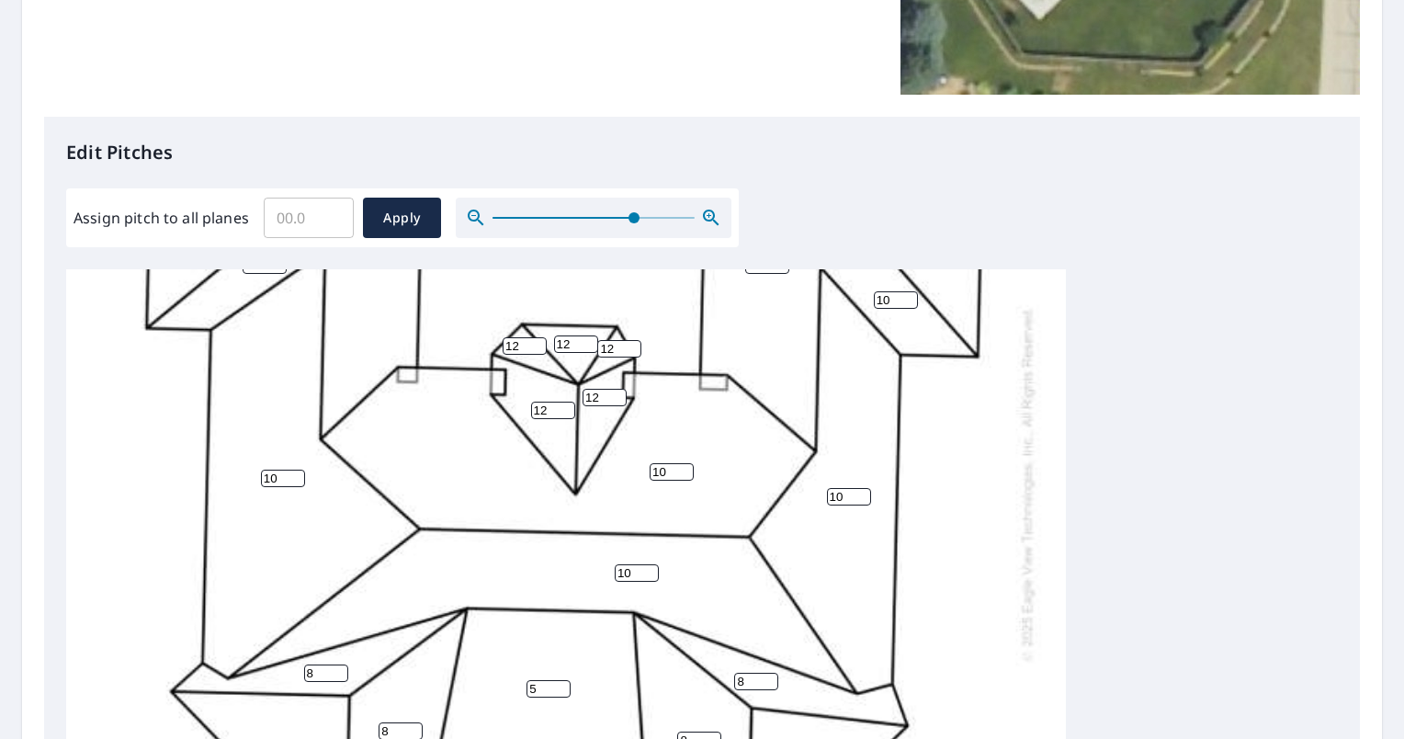
click at [711, 221] on icon "button" at bounding box center [711, 218] width 22 height 22
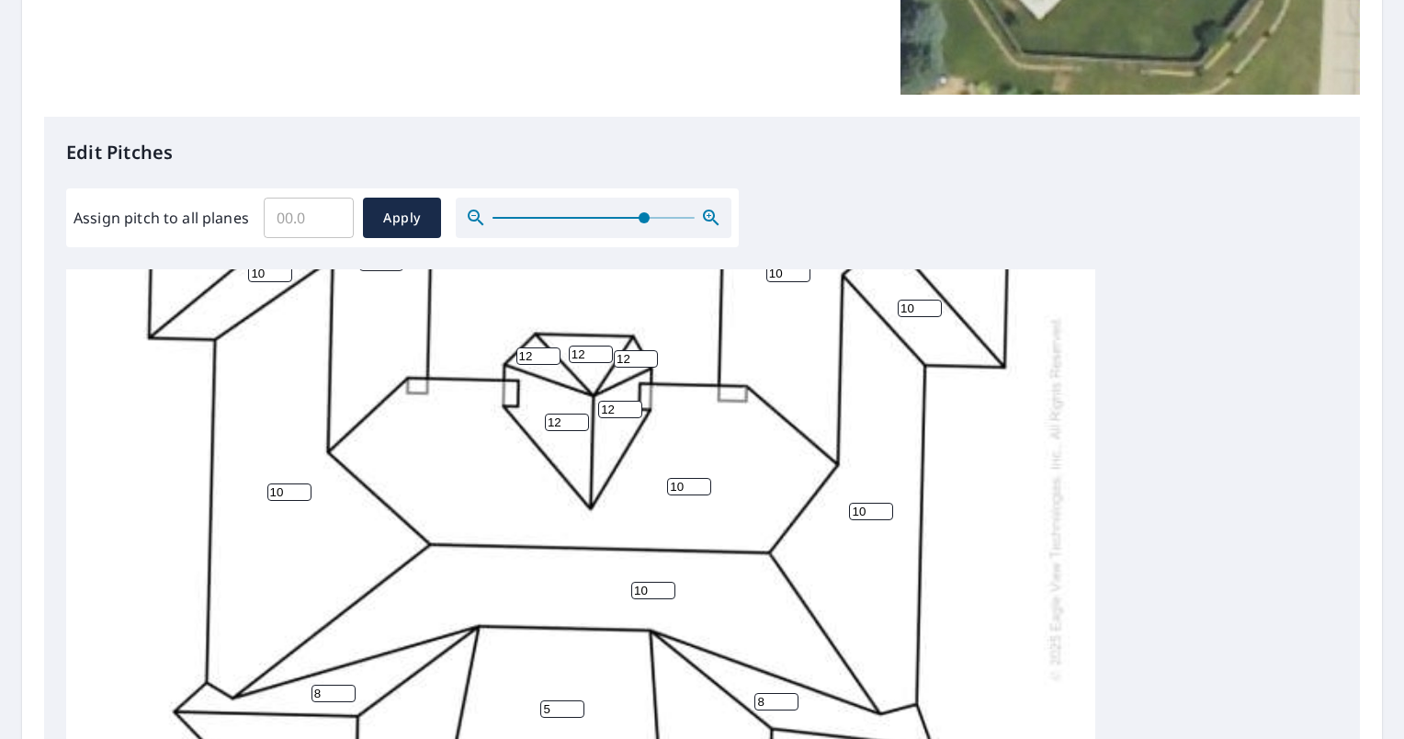
click at [711, 221] on icon "button" at bounding box center [711, 218] width 22 height 22
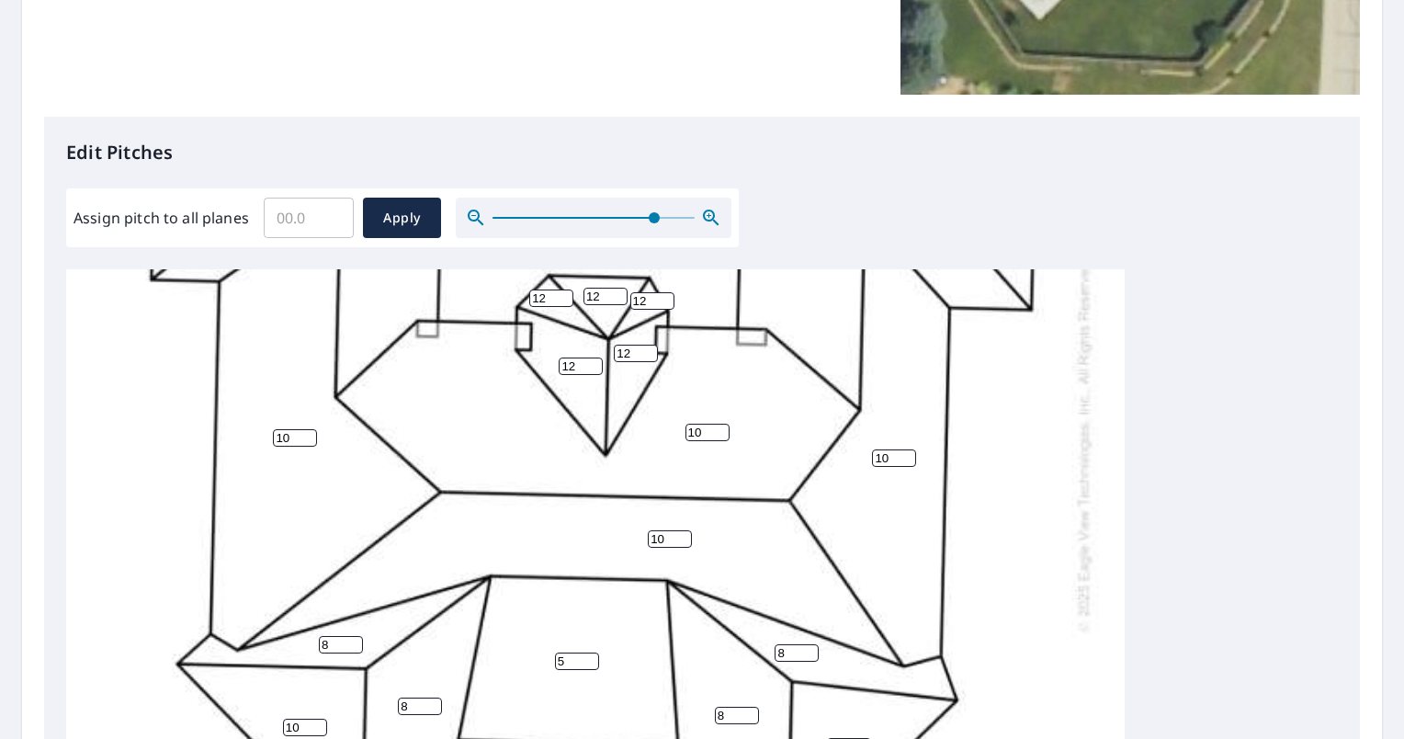
scroll to position [345, 0]
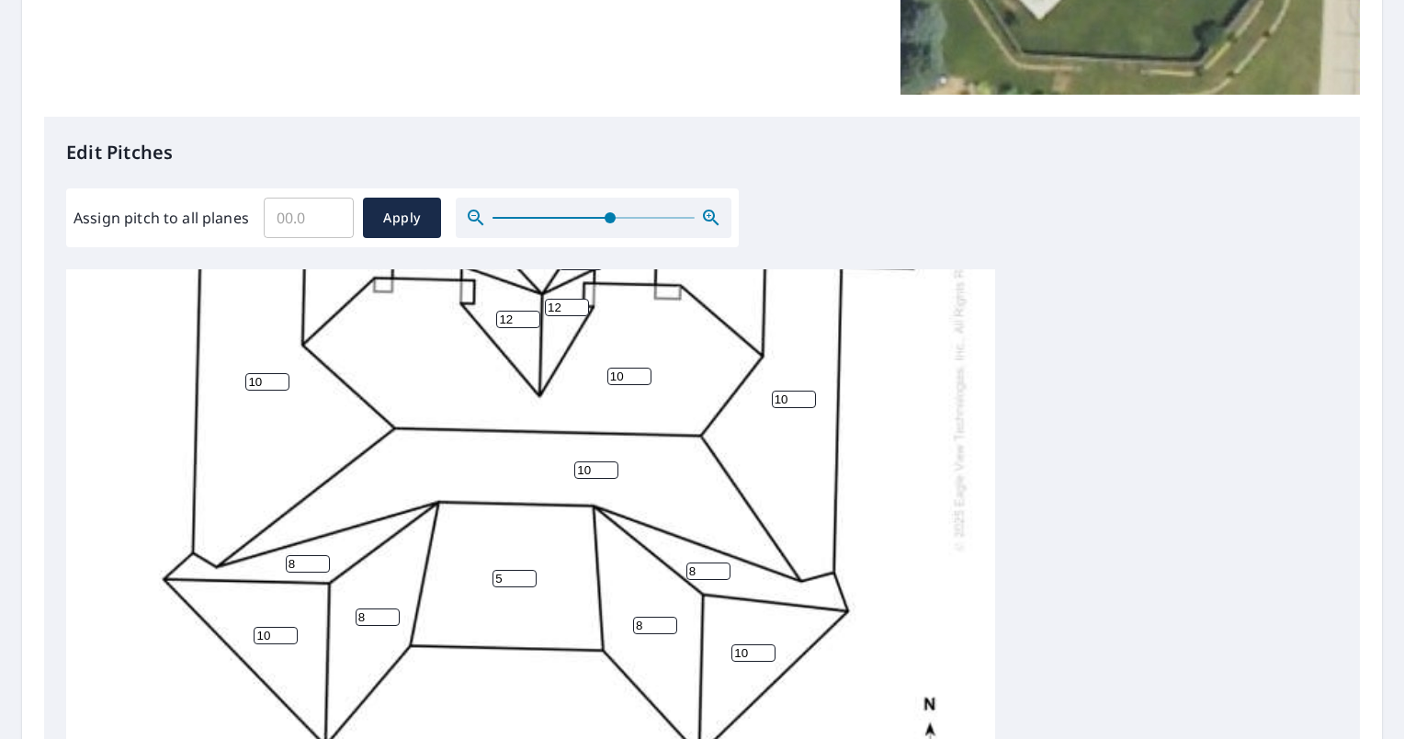
drag, startPoint x: 649, startPoint y: 218, endPoint x: 603, endPoint y: 216, distance: 46.0
click at [605, 216] on span at bounding box center [610, 217] width 11 height 11
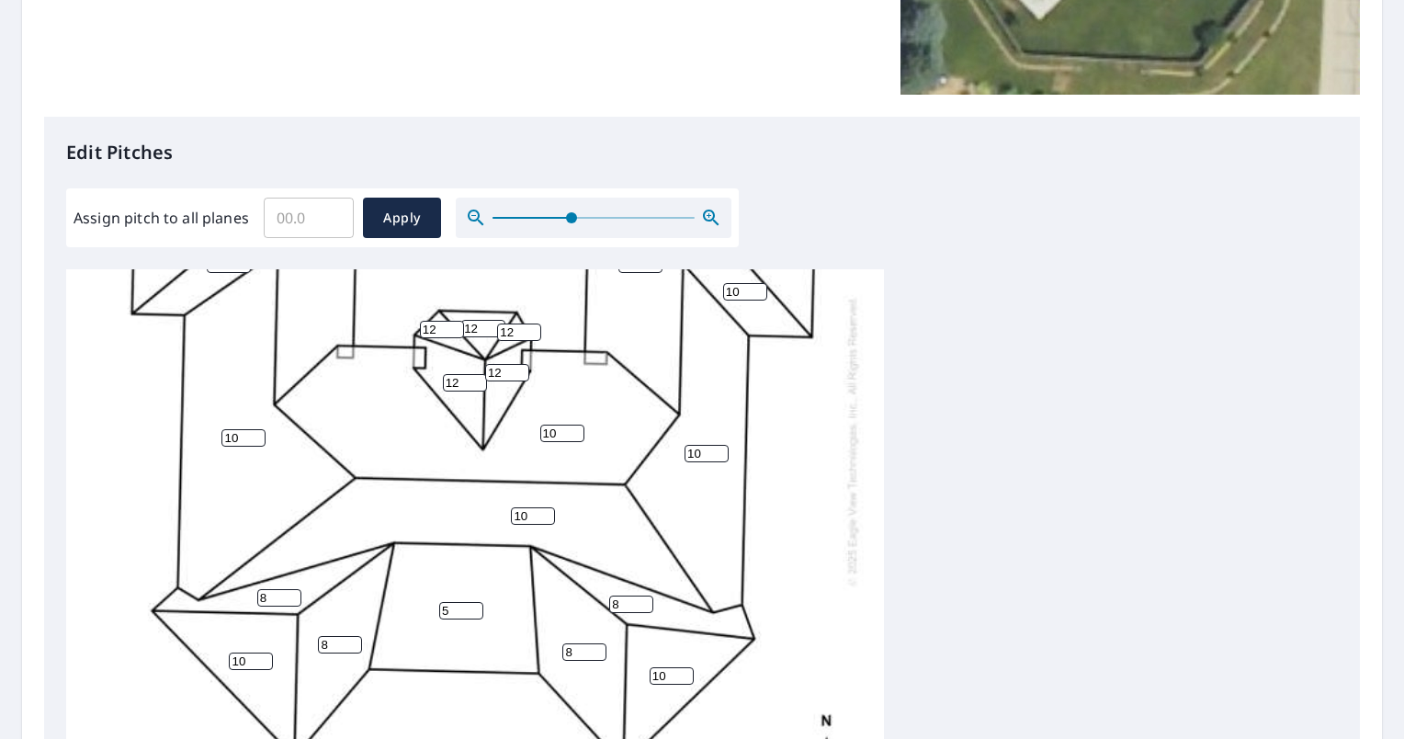
scroll to position [243, 0]
drag, startPoint x: 603, startPoint y: 214, endPoint x: 571, endPoint y: 212, distance: 32.2
click at [571, 212] on span at bounding box center [571, 217] width 11 height 11
click at [452, 602] on input "5" at bounding box center [461, 610] width 44 height 17
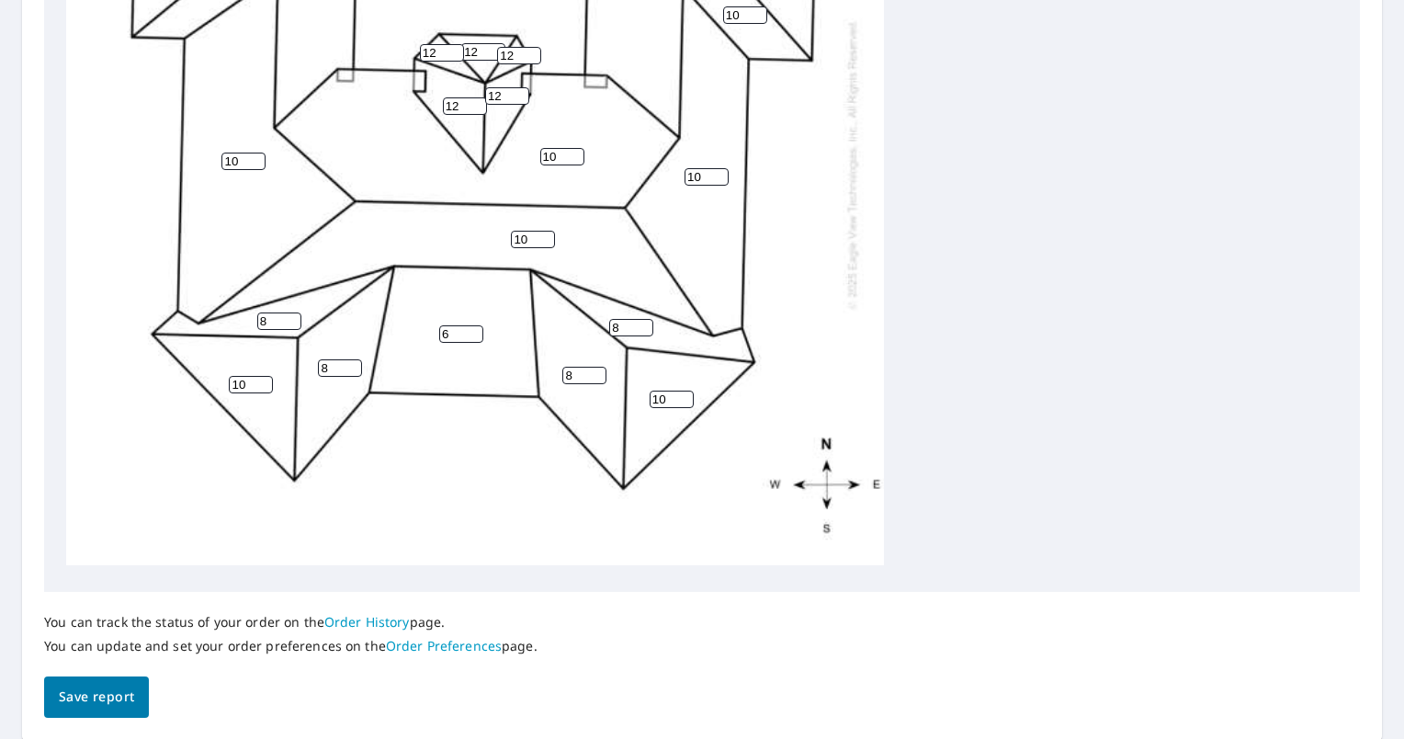
scroll to position [715, 0]
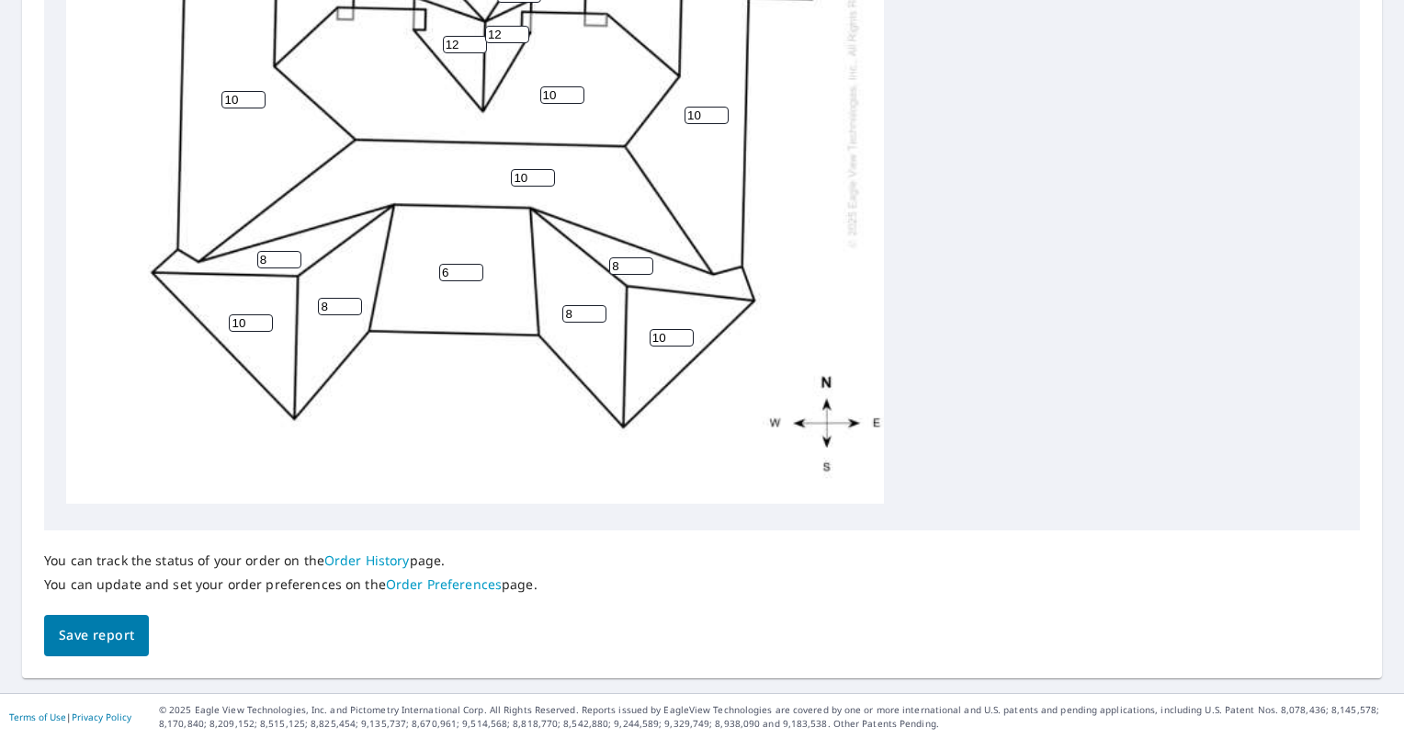
type input "6"
click at [118, 649] on button "Save report" at bounding box center [96, 635] width 105 height 41
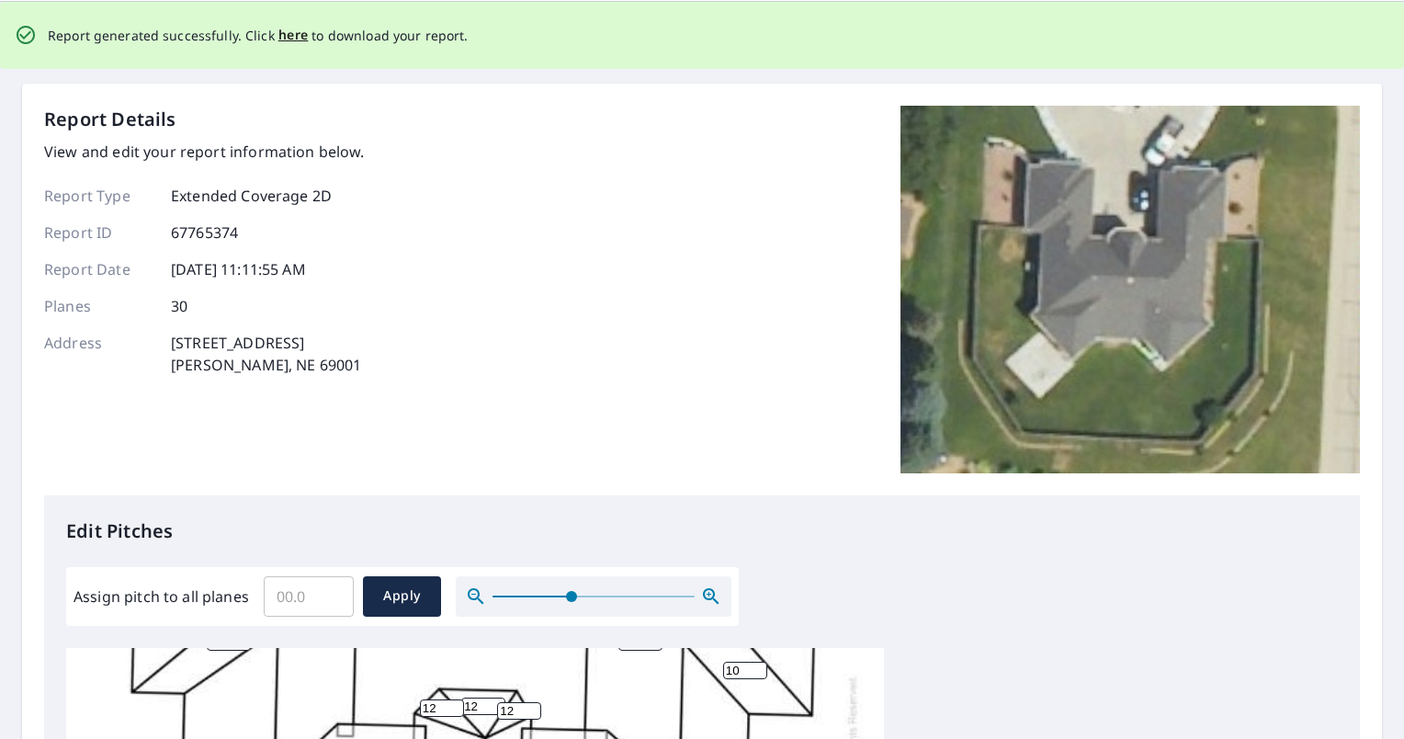
scroll to position [0, 0]
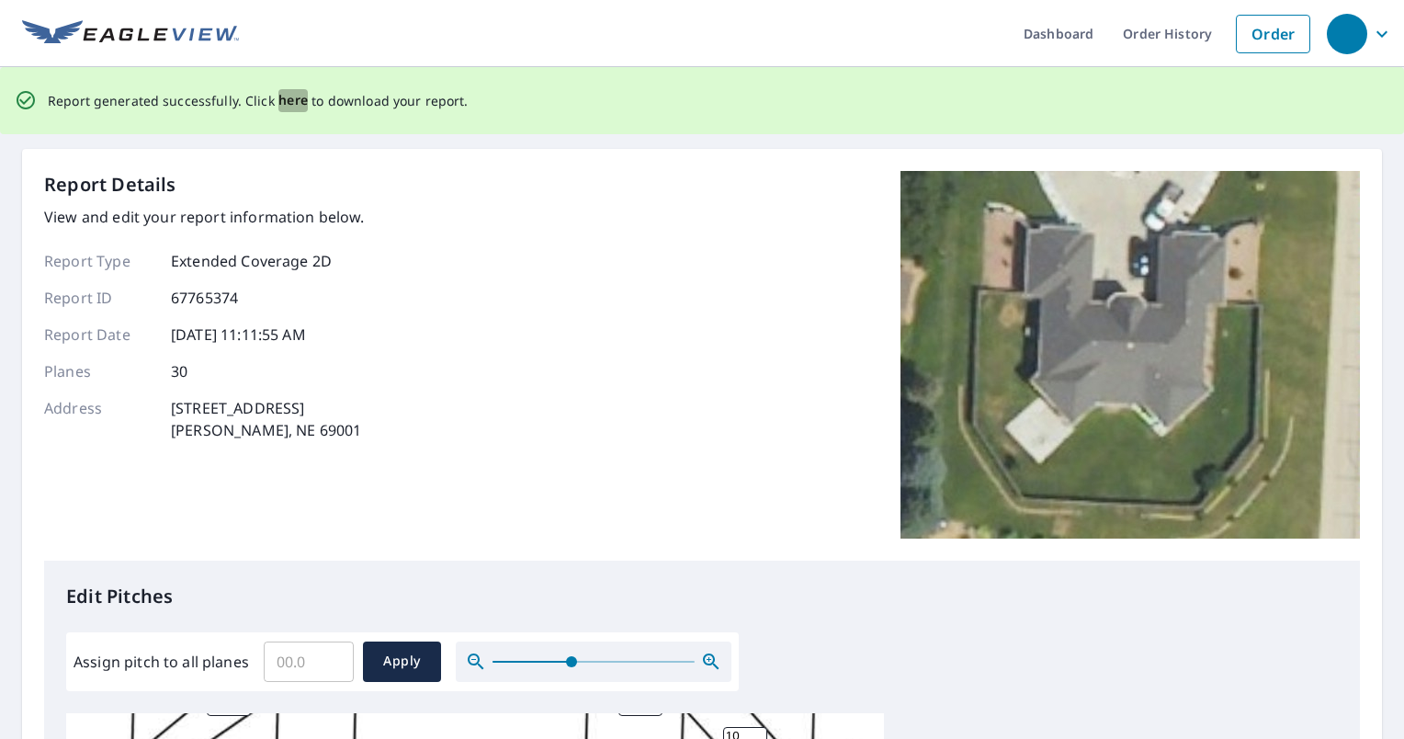
click at [283, 103] on span "here" at bounding box center [293, 100] width 30 height 23
